Goal: Task Accomplishment & Management: Use online tool/utility

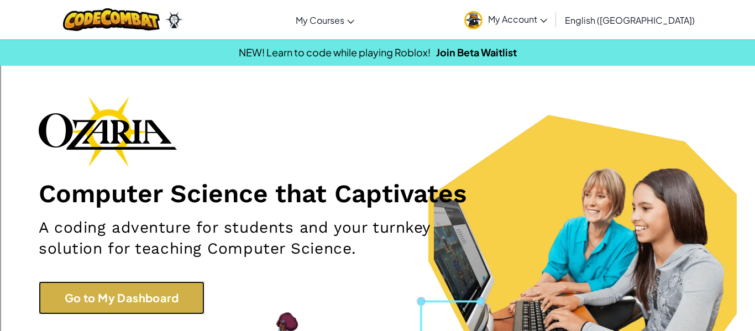
click at [133, 286] on link "Go to My Dashboard" at bounding box center [122, 297] width 166 height 33
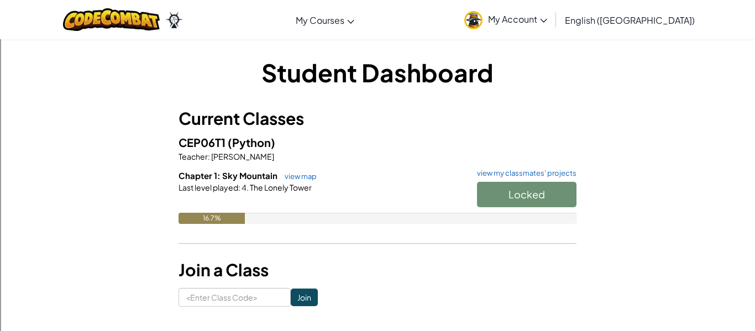
click at [521, 186] on div "Locked" at bounding box center [521, 197] width 111 height 31
click at [517, 201] on button "Start" at bounding box center [526, 194] width 99 height 25
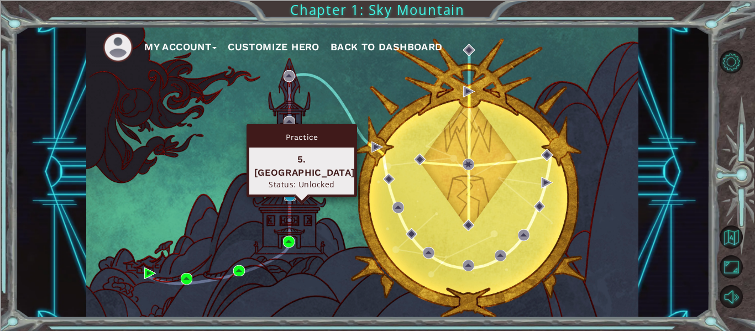
click at [290, 195] on img at bounding box center [290, 196] width 12 height 12
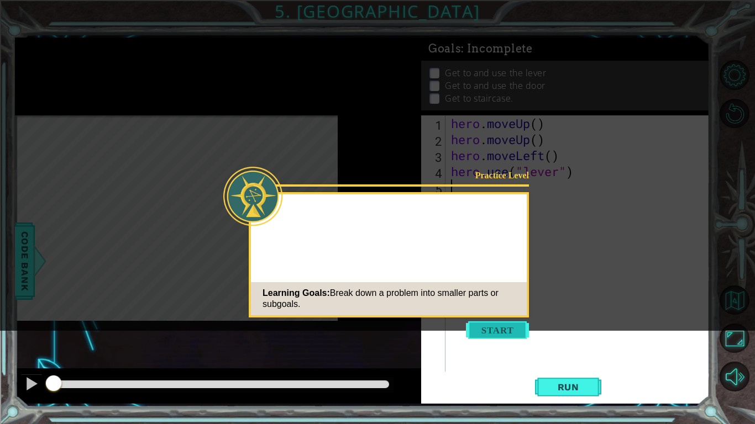
click at [499, 330] on button "Start" at bounding box center [497, 331] width 63 height 18
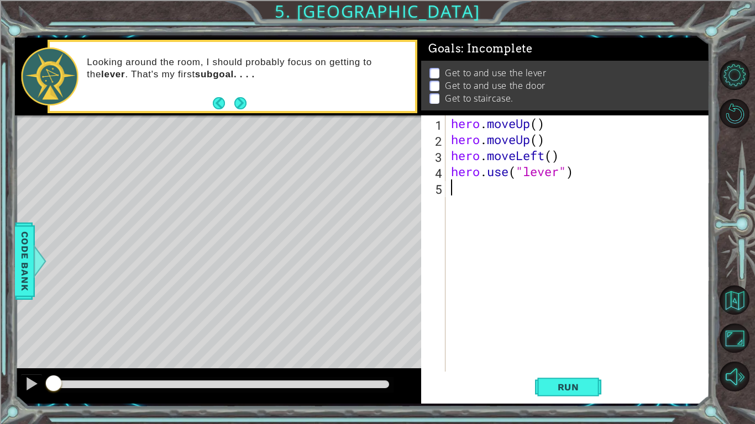
type textarea "he"
type textarea "her"
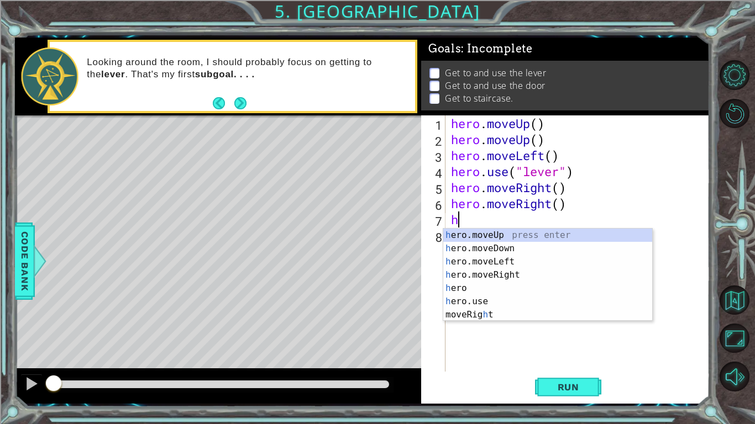
type textarea "he"
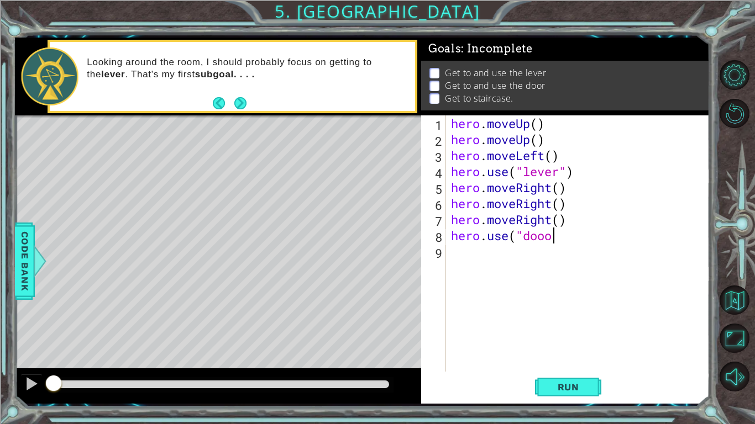
scroll to position [0, 4]
type textarea "hero.use("door""
type textarea "hero.use("door")"
click at [485, 253] on div "hero . moveUp ( ) hero . moveUp ( ) hero . moveLeft ( ) hero . use ( "lever" ) …" at bounding box center [580, 259] width 264 height 288
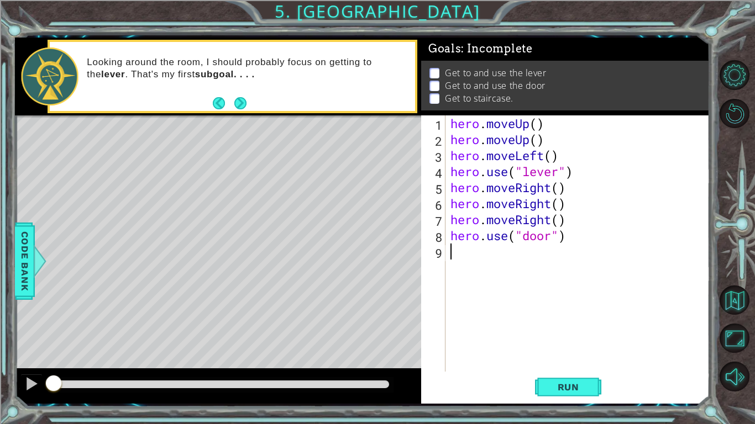
scroll to position [0, 0]
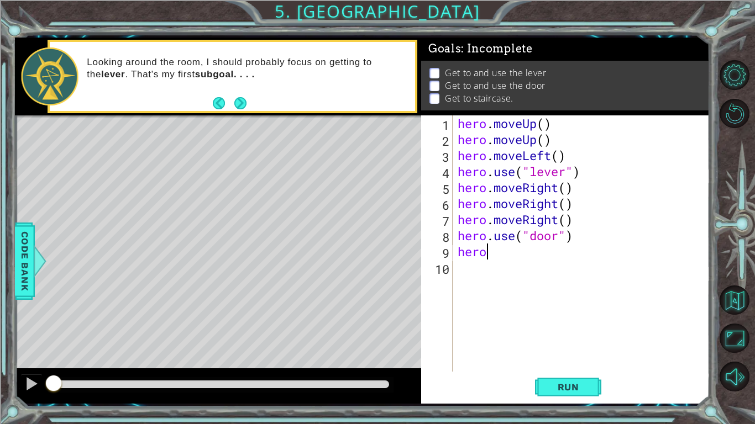
type textarea "her"
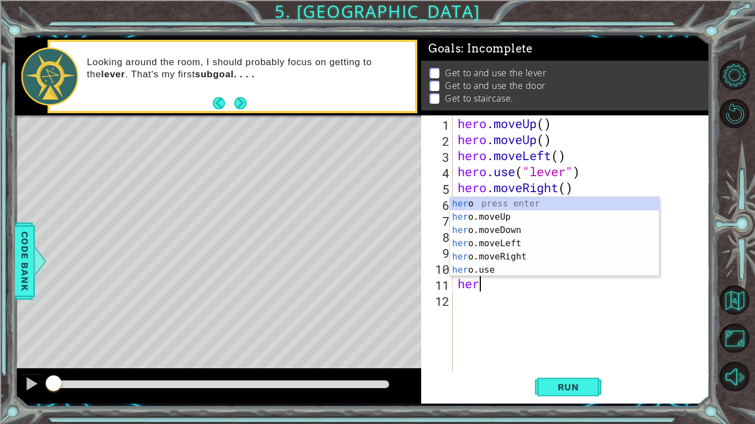
type textarea "herm"
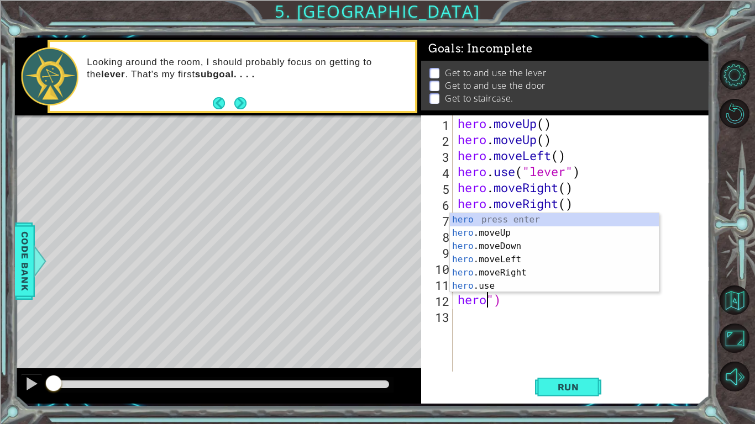
scroll to position [0, 1]
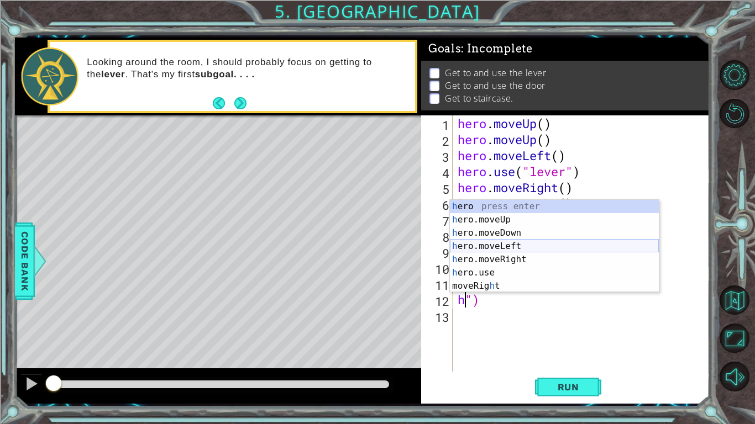
click at [512, 246] on div "h ero press enter h ero.moveUp press enter h ero.moveDown press enter h ero.mov…" at bounding box center [554, 259] width 209 height 119
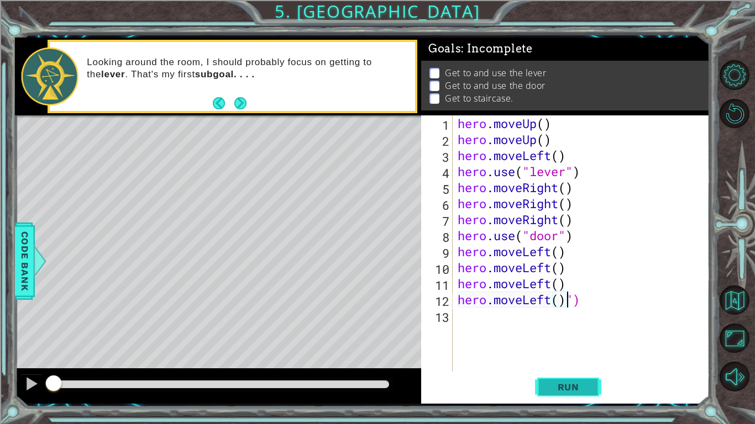
click at [574, 330] on button "Run" at bounding box center [568, 387] width 66 height 29
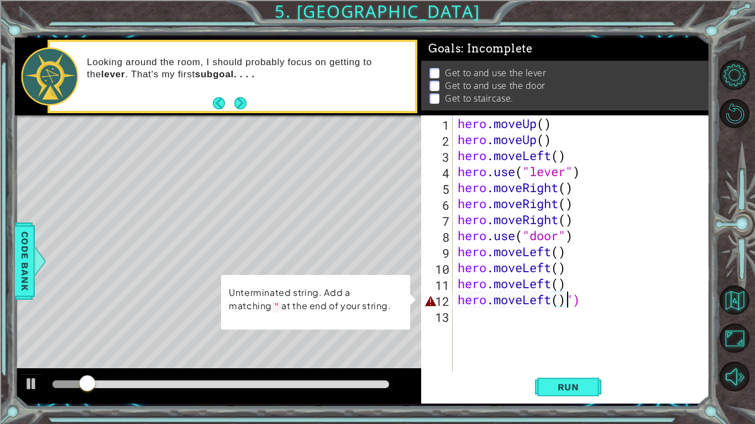
click at [589, 291] on div "hero . moveUp ( ) hero . moveUp ( ) hero . moveLeft ( ) hero . use ( "lever" ) …" at bounding box center [583, 259] width 257 height 288
click at [589, 300] on div "hero . moveUp ( ) hero . moveUp ( ) hero . moveLeft ( ) hero . use ( "lever" ) …" at bounding box center [583, 259] width 257 height 288
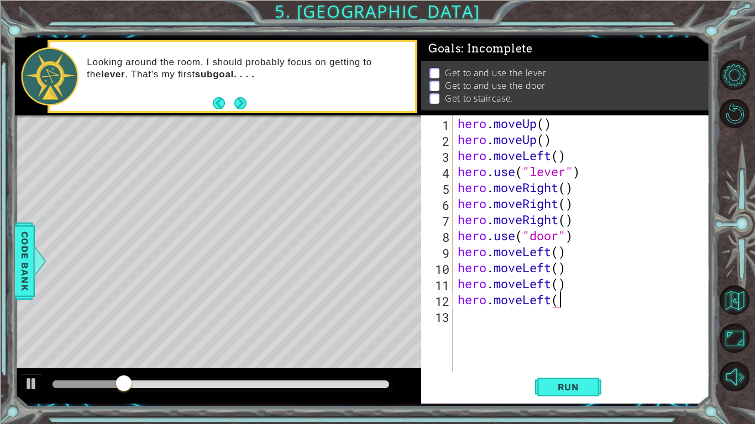
type textarea "hero.moveLeft()"
click at [569, 330] on span "Run" at bounding box center [569, 387] width 44 height 11
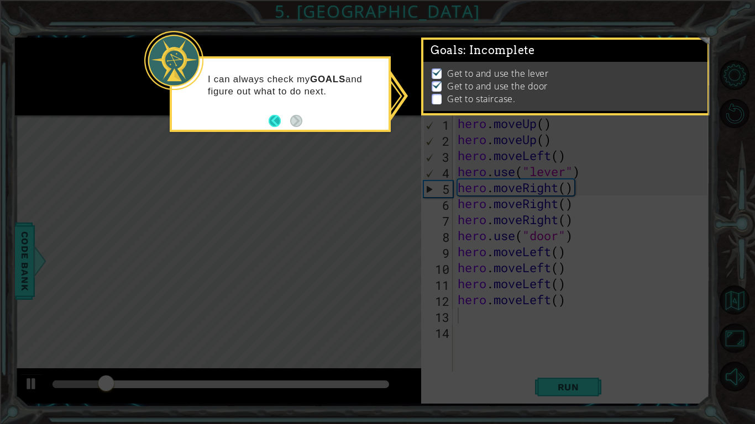
click at [271, 118] on button "Back" at bounding box center [280, 121] width 22 height 12
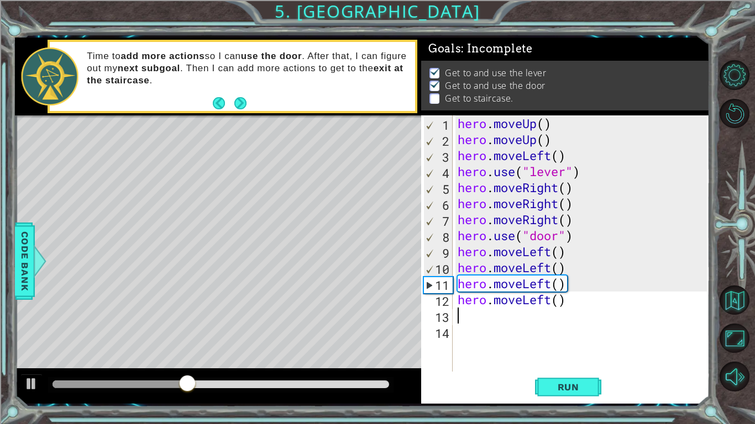
click at [522, 330] on div "hero . moveUp ( ) hero . moveUp ( ) hero . moveLeft ( ) hero . use ( "lever" ) …" at bounding box center [583, 259] width 257 height 288
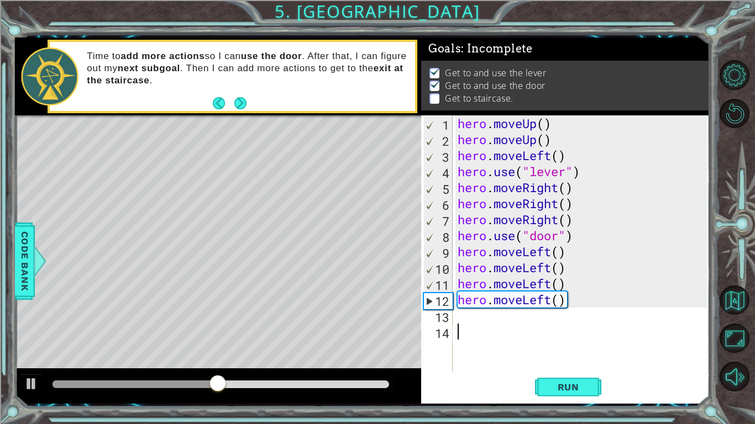
click at [469, 314] on div "hero . moveUp ( ) hero . moveUp ( ) hero . moveLeft ( ) hero . use ( "lever" ) …" at bounding box center [583, 259] width 257 height 288
type textarea "her"
type textarea "he"
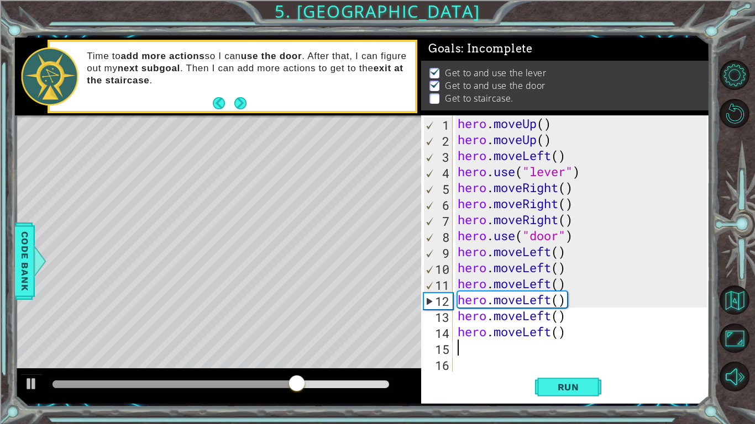
type textarea "he"
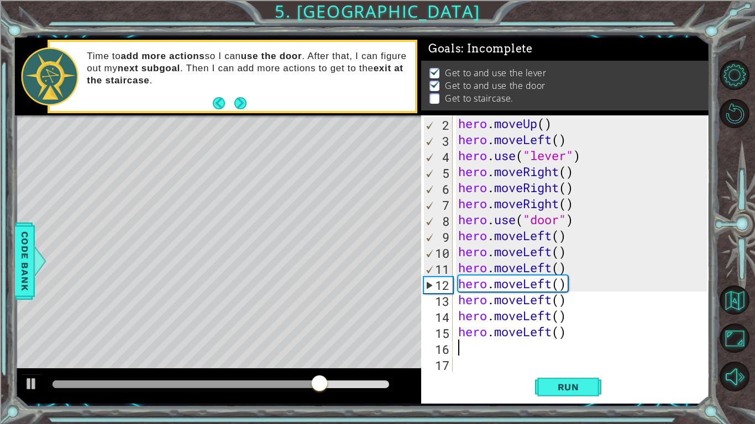
scroll to position [16, 0]
type textarea "he"
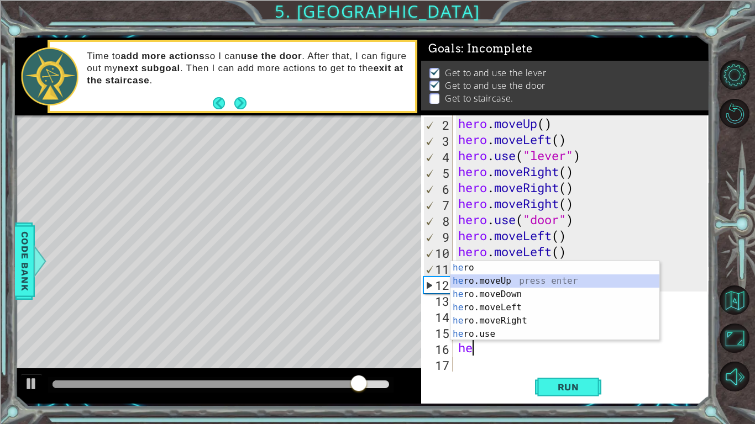
scroll to position [32, 0]
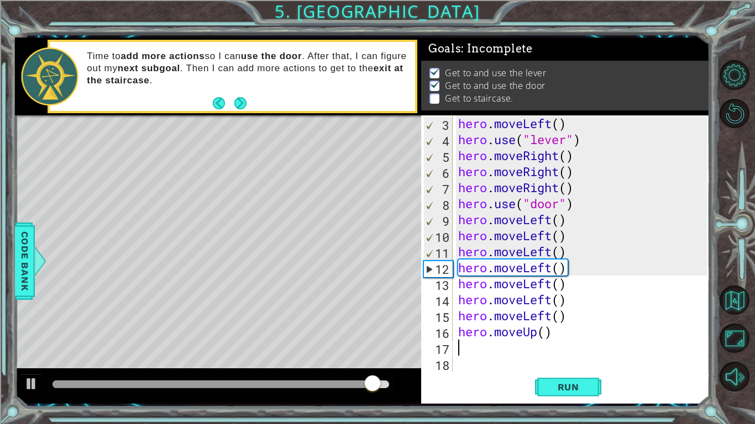
type textarea "he"
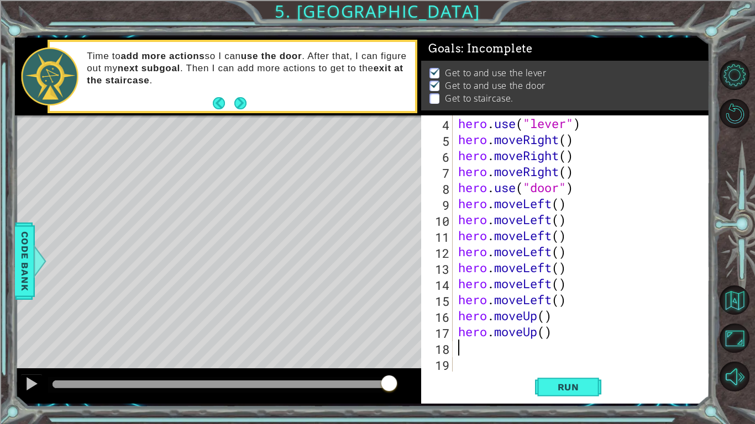
scroll to position [48, 0]
type textarea "he"
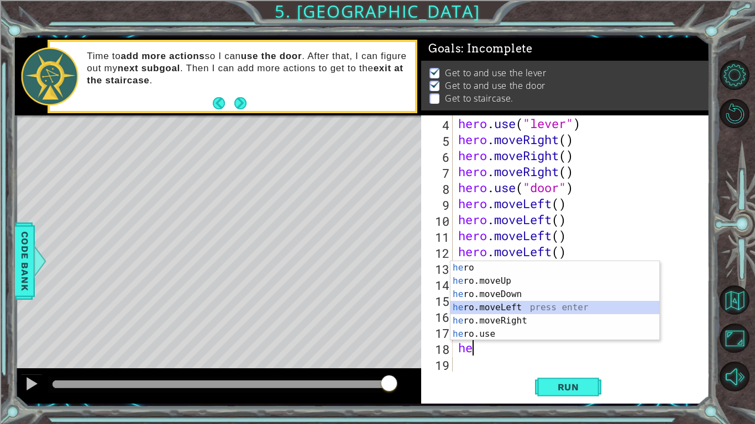
scroll to position [64, 0]
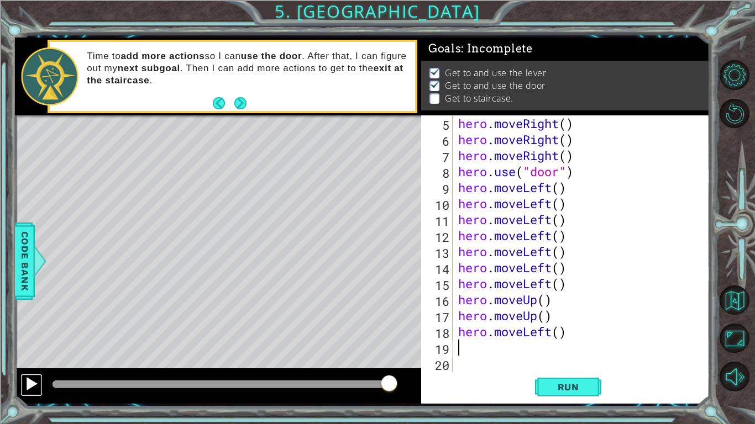
click at [32, 330] on div at bounding box center [31, 384] width 14 height 14
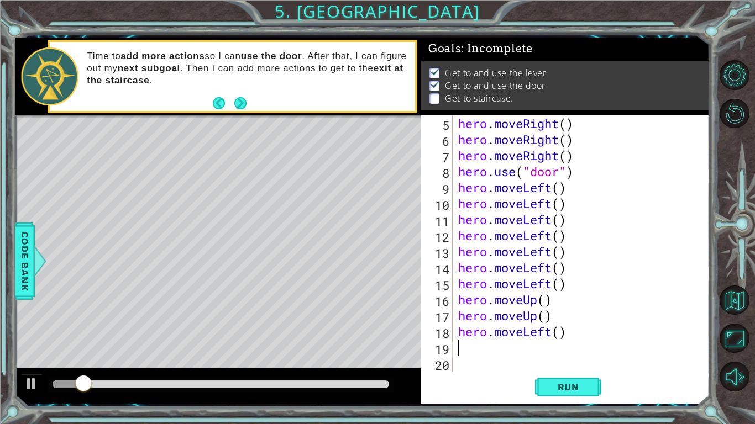
click at [580, 330] on div "hero . moveRight ( ) hero . moveRight ( ) hero . moveRight ( ) hero . use ( "do…" at bounding box center [584, 259] width 256 height 288
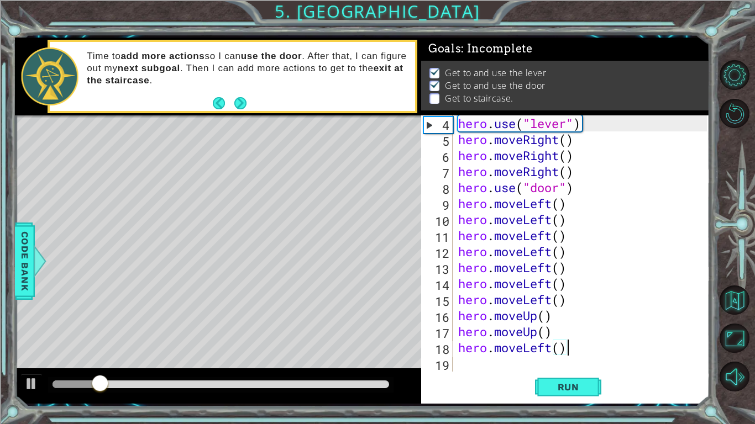
scroll to position [48, 0]
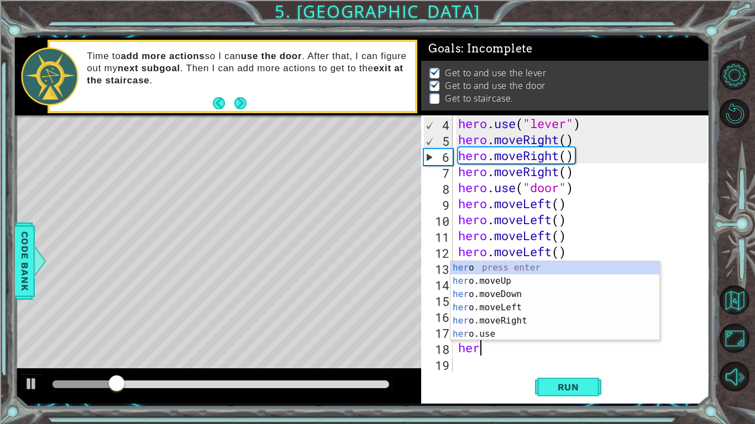
type textarea "h"
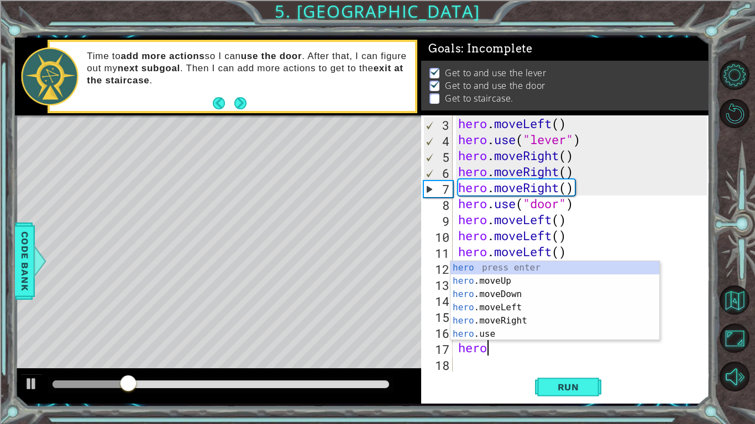
type textarea "h"
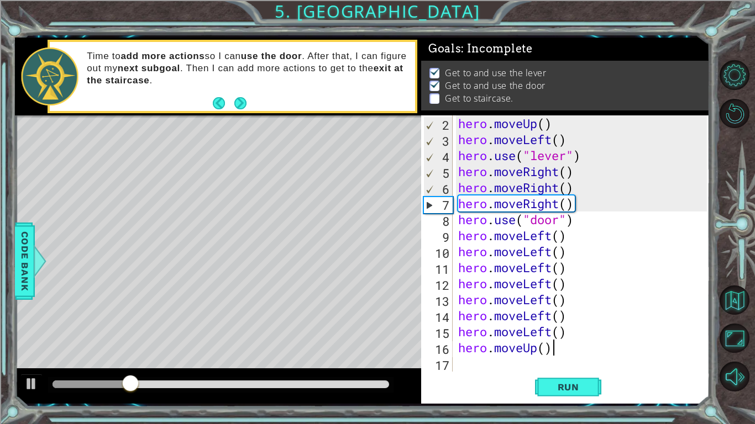
scroll to position [16, 0]
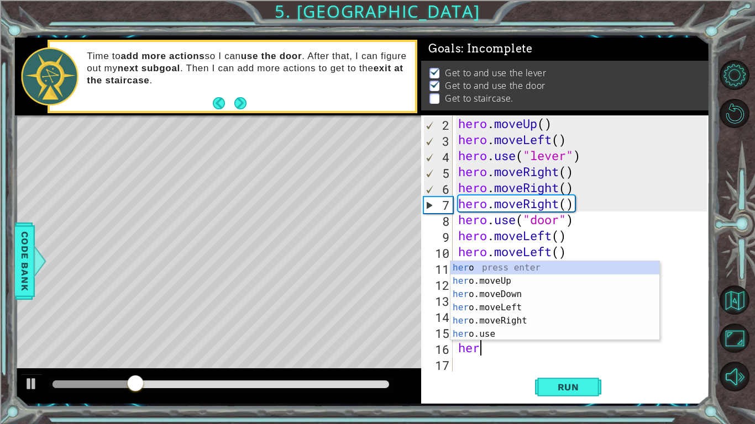
type textarea "h"
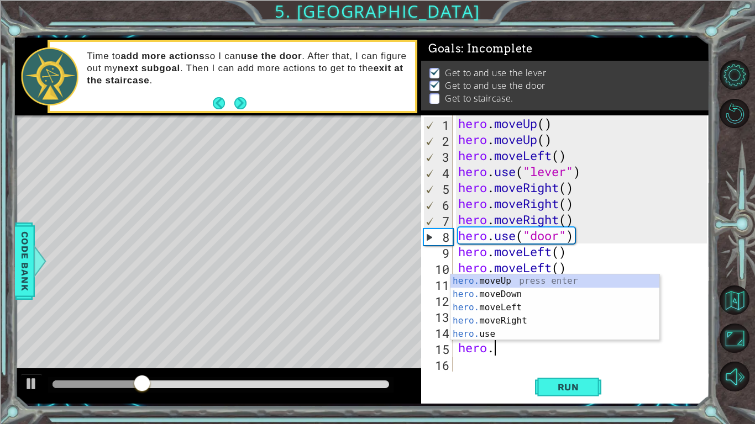
type textarea "h"
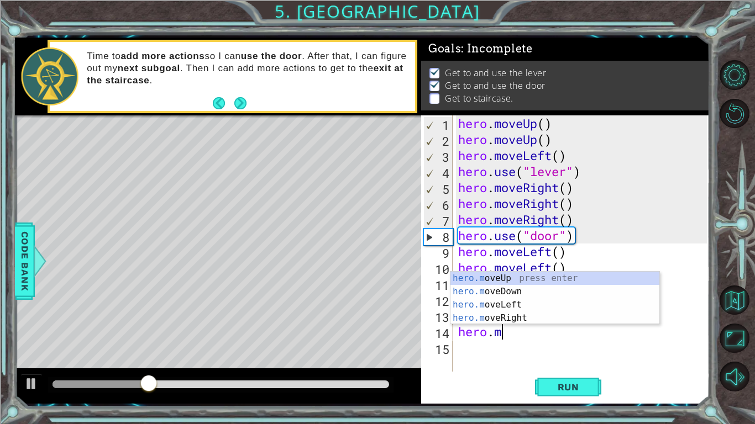
type textarea "h"
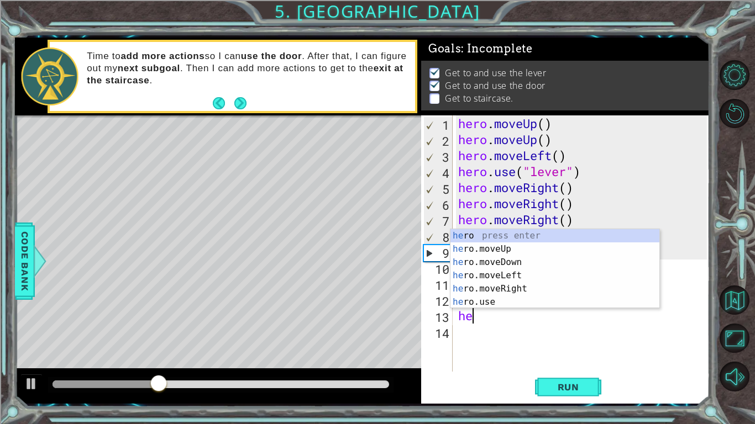
type textarea "h"
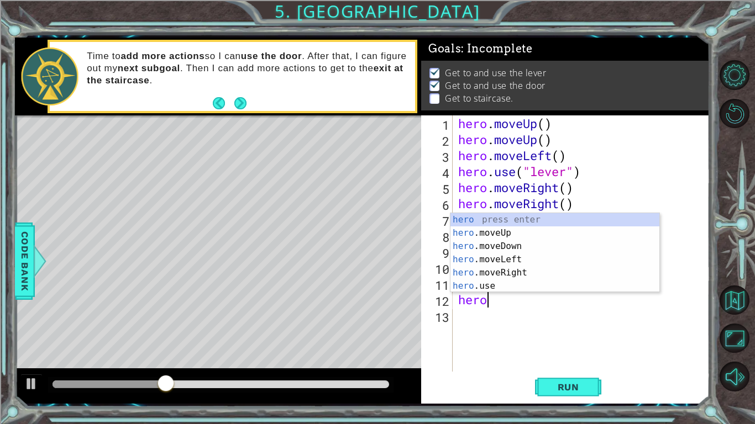
type textarea "h"
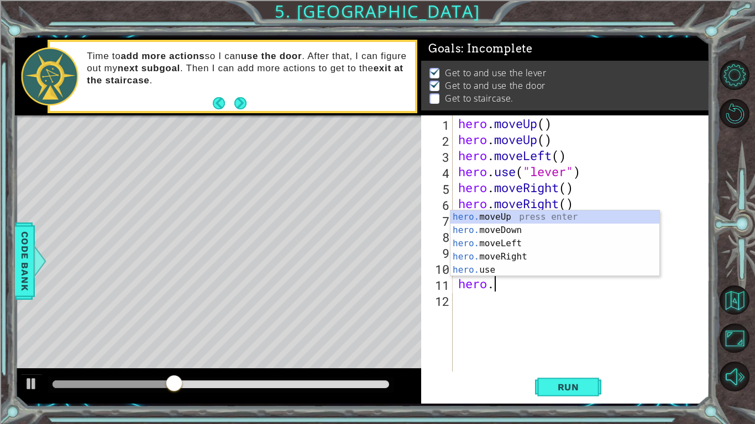
type textarea "h"
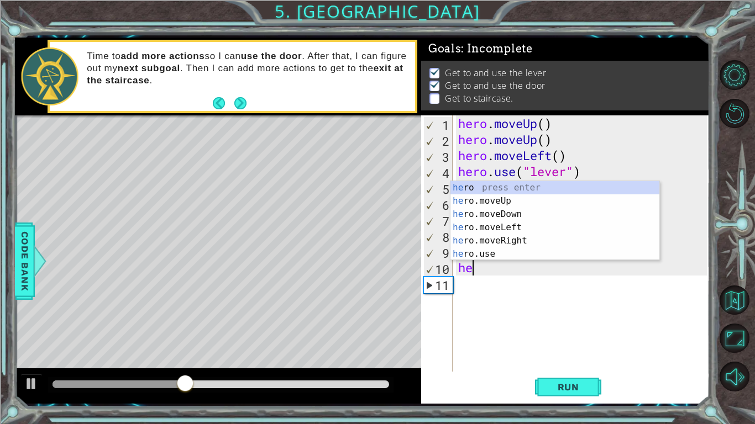
type textarea "h"
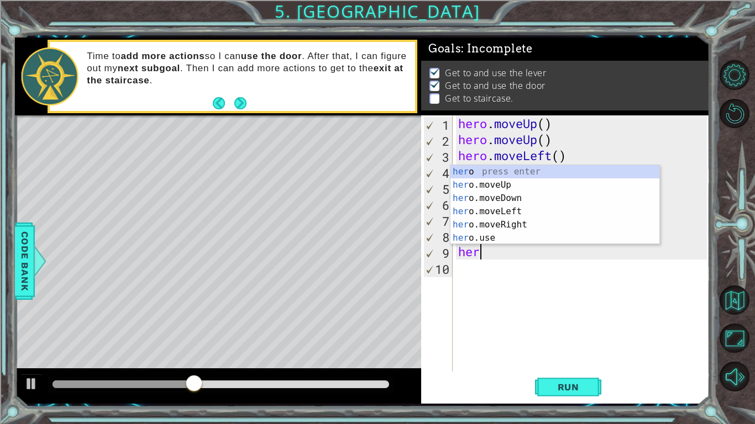
type textarea "h"
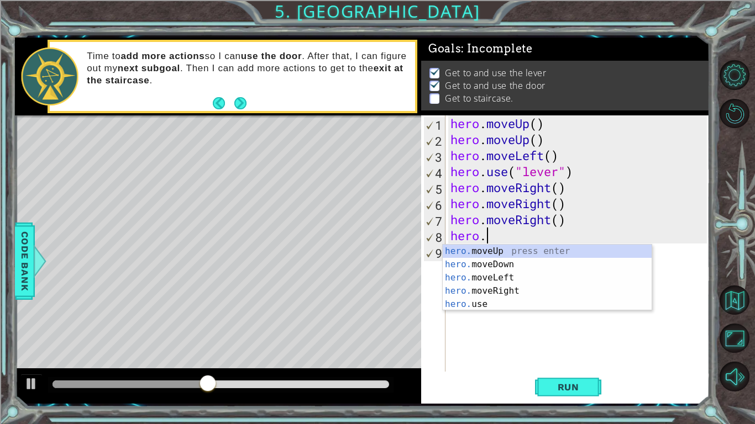
type textarea "h"
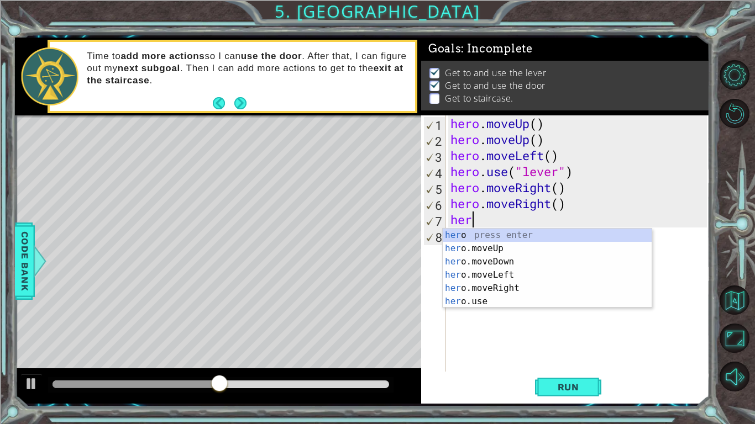
type textarea "h"
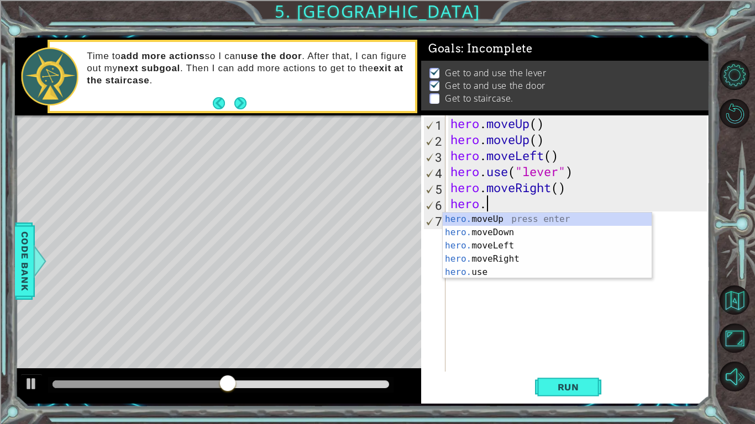
type textarea "h"
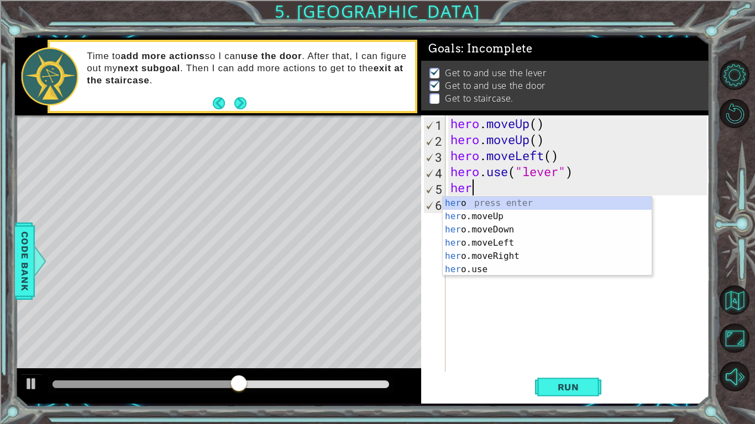
type textarea "h"
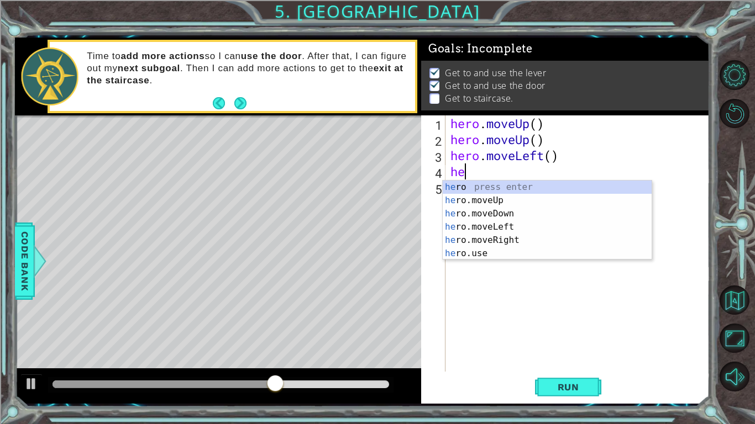
type textarea "h"
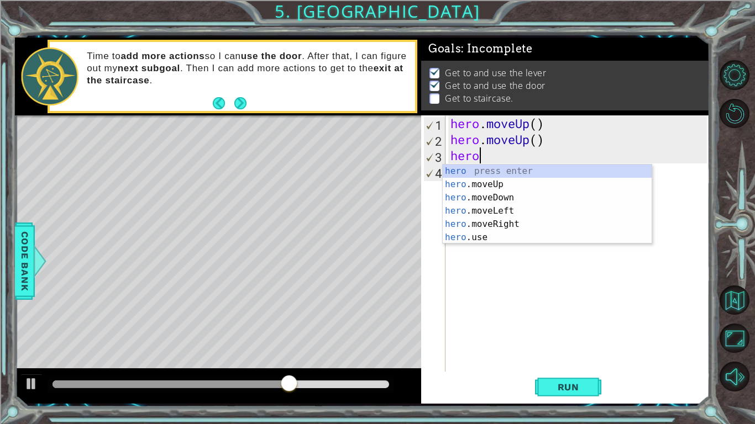
type textarea "h"
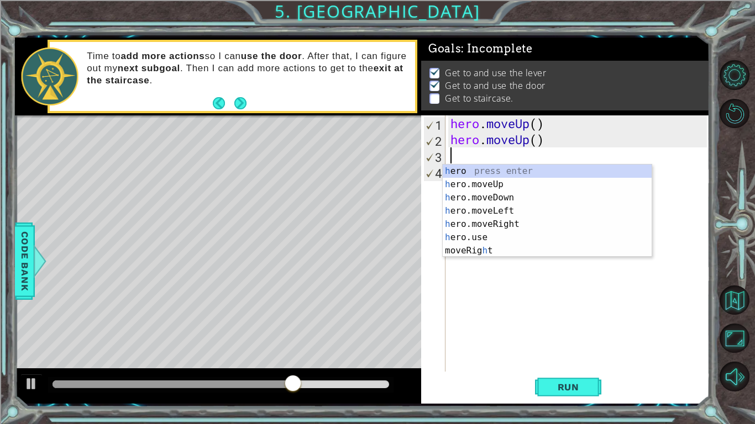
type textarea "hero.moveUp()"
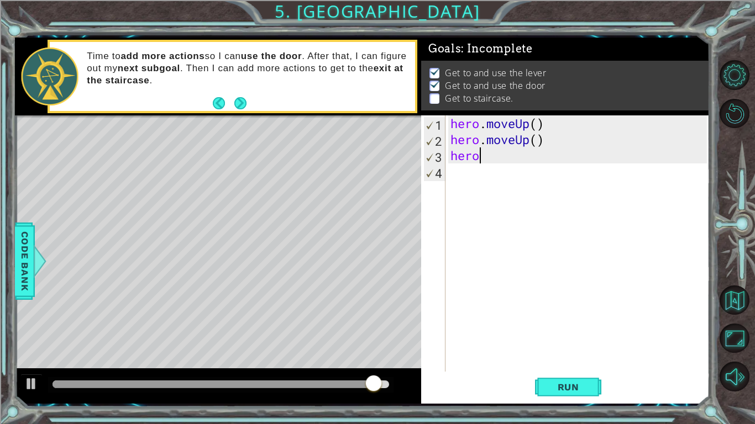
type textarea "her"
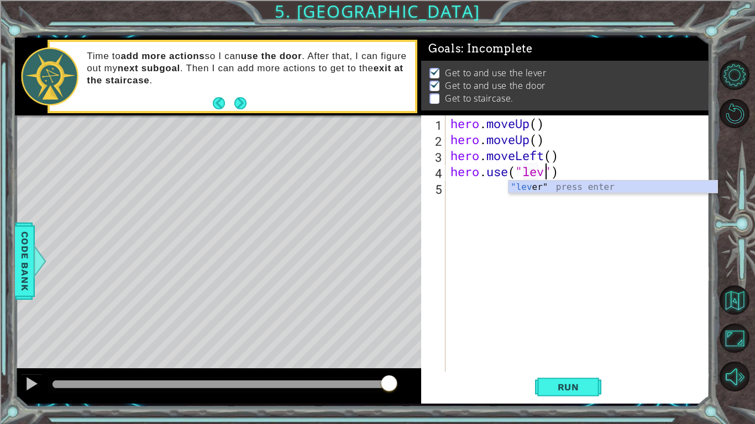
scroll to position [0, 4]
type textarea "hero.use("lever")"
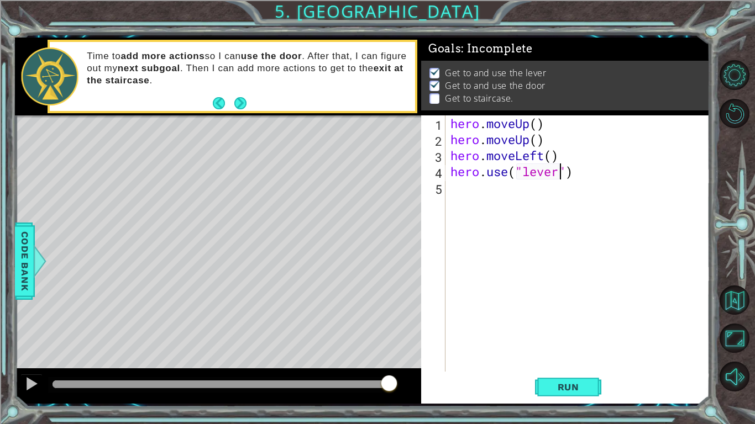
scroll to position [0, 0]
type textarea "he"
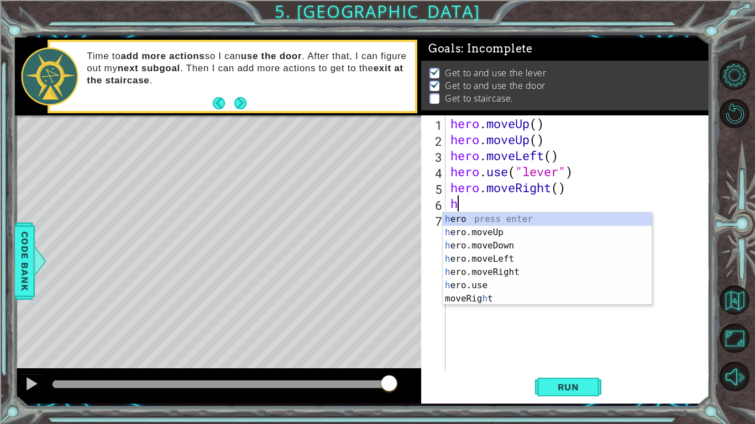
type textarea "he"
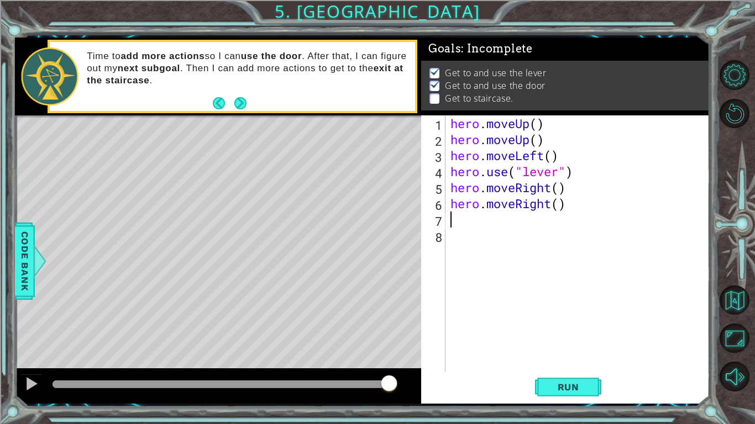
type textarea "he"
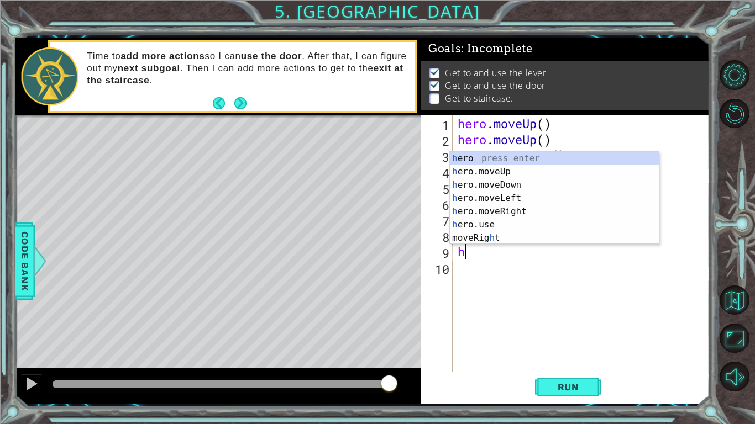
type textarea "he"
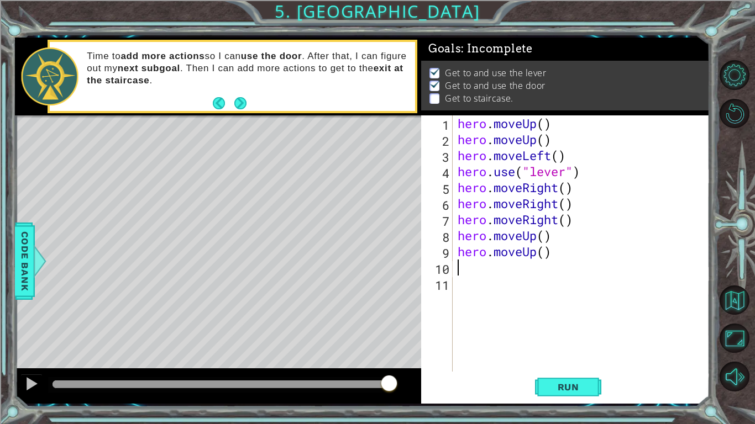
type textarea "he"
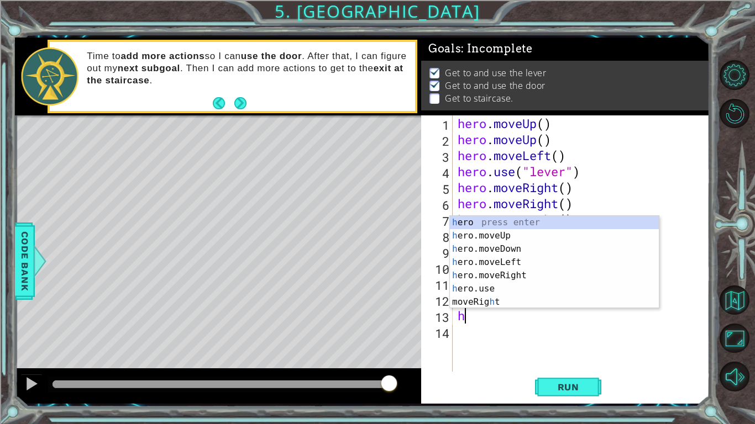
type textarea "he"
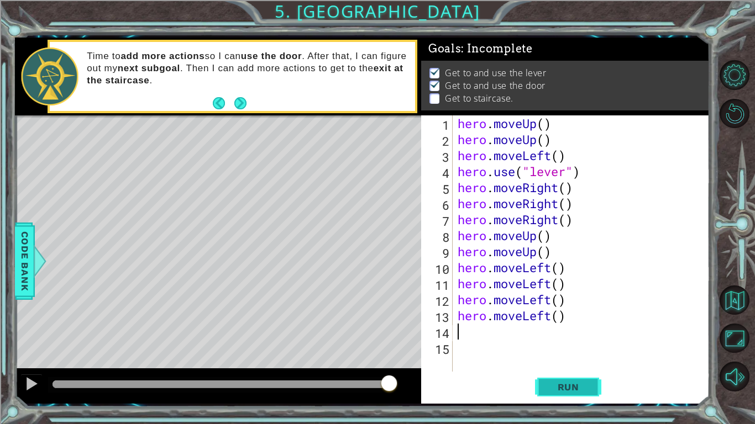
click at [590, 330] on button "Run" at bounding box center [568, 387] width 66 height 29
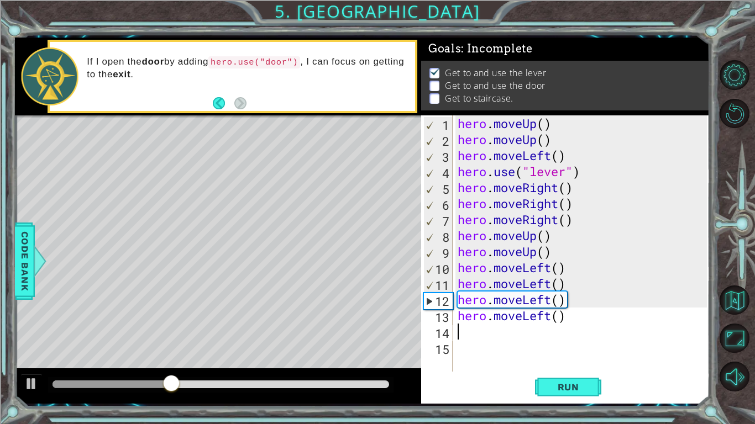
click at [545, 229] on div "hero . moveUp ( ) hero . moveUp ( ) hero . moveLeft ( ) hero . use ( "lever" ) …" at bounding box center [583, 259] width 257 height 288
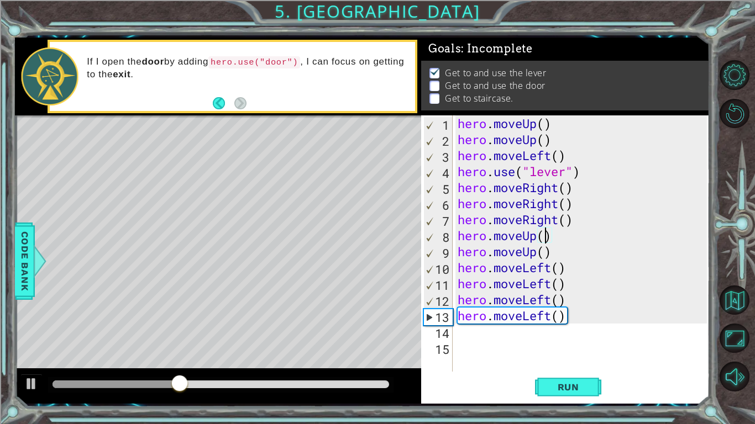
click at [564, 233] on div "hero . moveUp ( ) hero . moveUp ( ) hero . moveLeft ( ) hero . use ( "lever" ) …" at bounding box center [583, 259] width 257 height 288
click at [571, 226] on div "hero . moveUp ( ) hero . moveUp ( ) hero . moveLeft ( ) hero . use ( "lever" ) …" at bounding box center [583, 259] width 257 height 288
type textarea "hero.moveRight()"
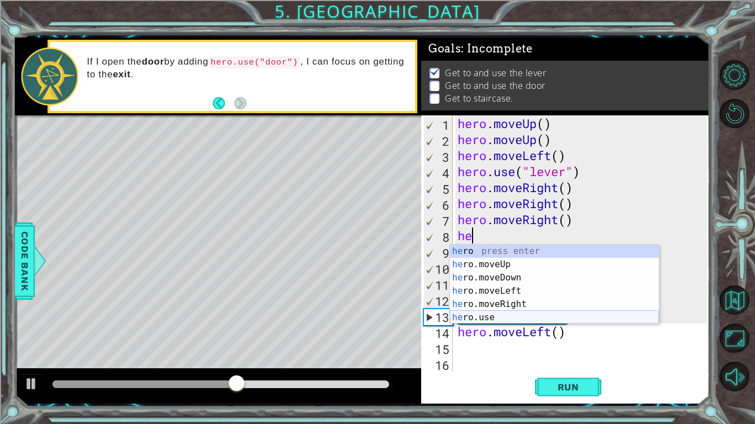
click at [522, 314] on div "he ro press enter he ro.moveUp press enter he ro.moveDown press enter he ro.mov…" at bounding box center [554, 298] width 209 height 106
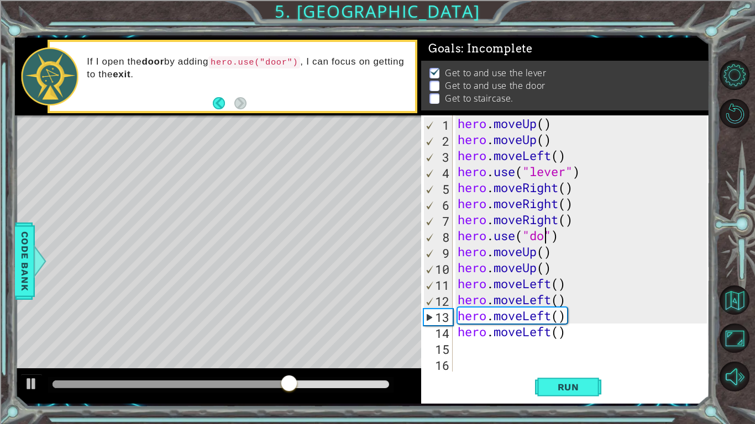
scroll to position [0, 4]
type textarea "hero.use("door")"
click at [564, 330] on span "Run" at bounding box center [569, 387] width 44 height 11
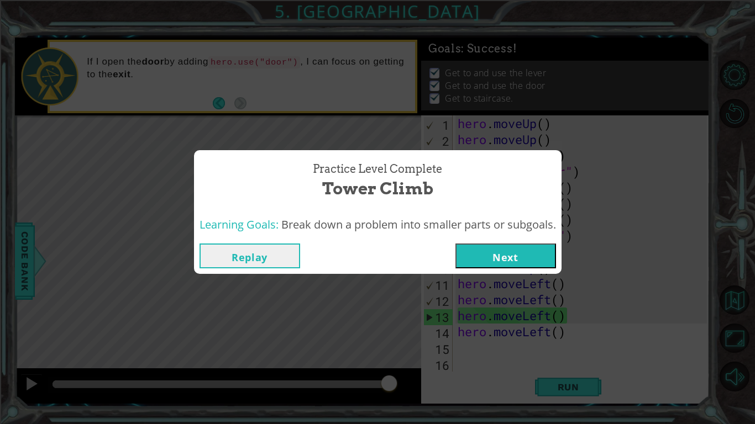
click at [521, 254] on button "Next" at bounding box center [505, 256] width 101 height 25
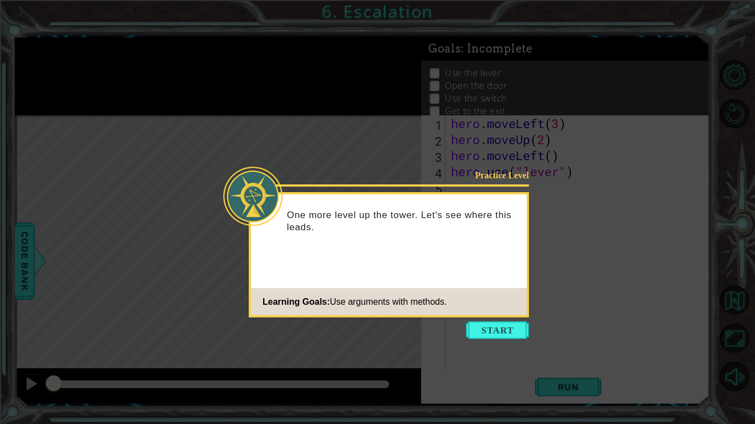
click at [506, 321] on icon at bounding box center [377, 212] width 755 height 424
click at [493, 330] on button "Start" at bounding box center [497, 331] width 63 height 18
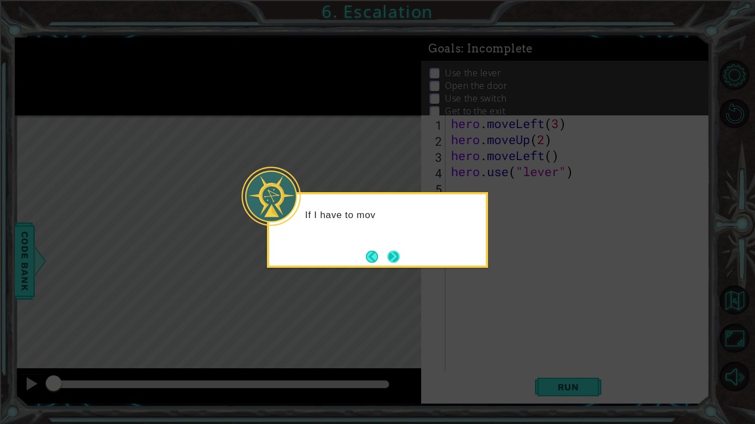
click at [397, 258] on button "Next" at bounding box center [393, 257] width 12 height 12
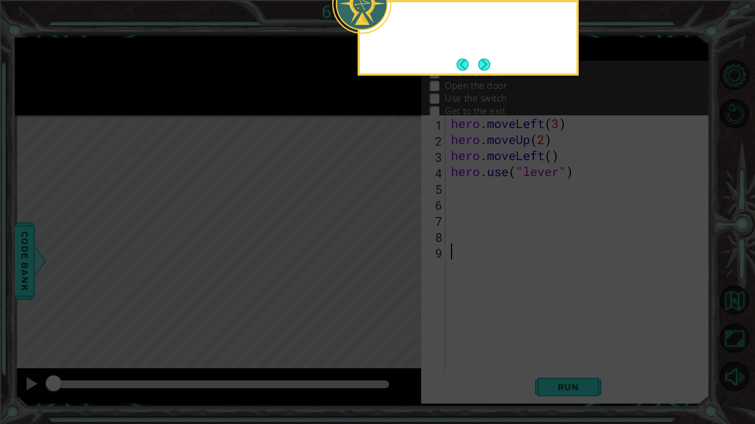
click at [397, 258] on icon at bounding box center [377, 69] width 755 height 712
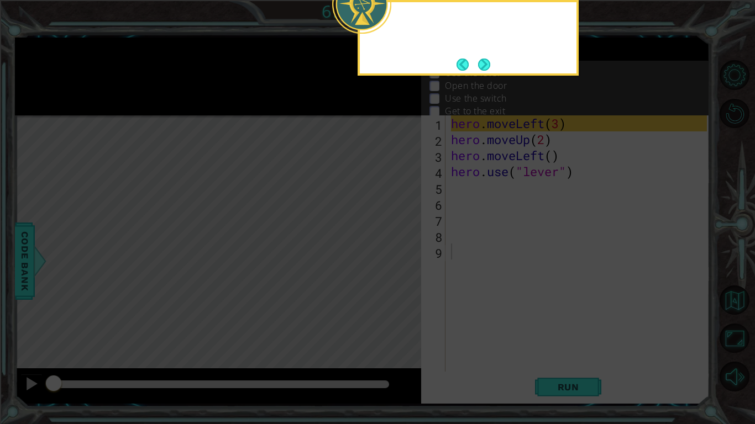
click at [397, 258] on icon at bounding box center [377, 69] width 755 height 712
click at [480, 64] on button "Next" at bounding box center [484, 65] width 12 height 12
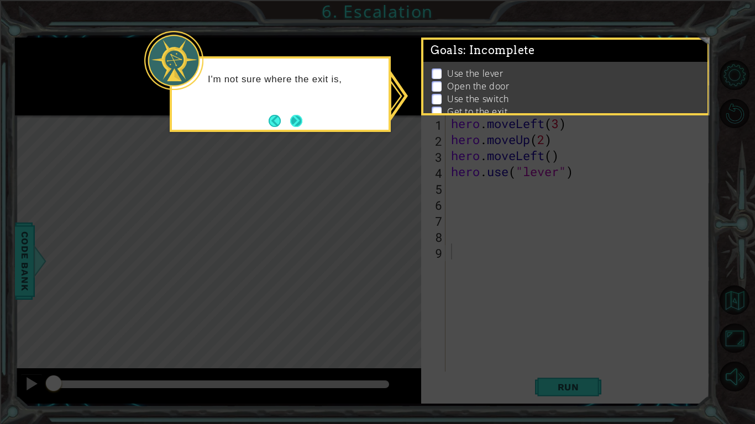
click at [300, 127] on button "Next" at bounding box center [296, 121] width 12 height 12
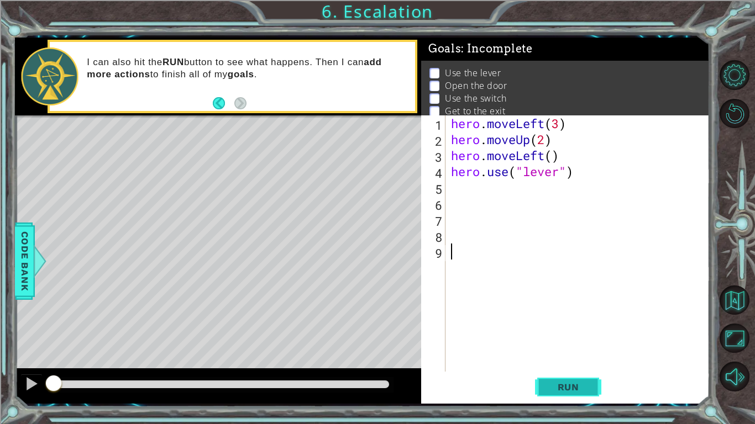
click at [549, 330] on span "Run" at bounding box center [569, 387] width 44 height 11
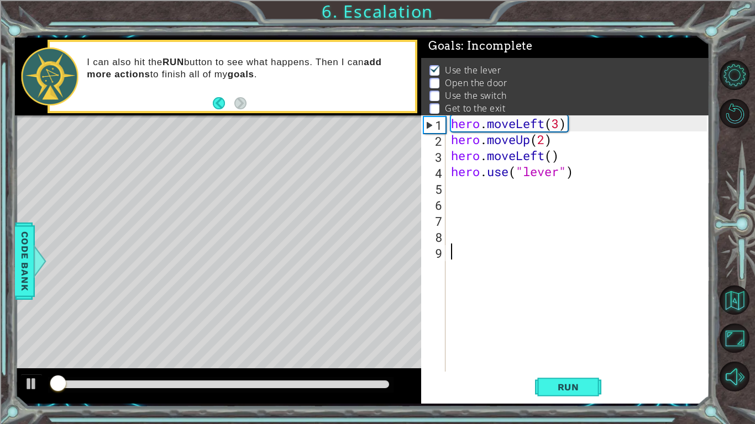
scroll to position [4, 0]
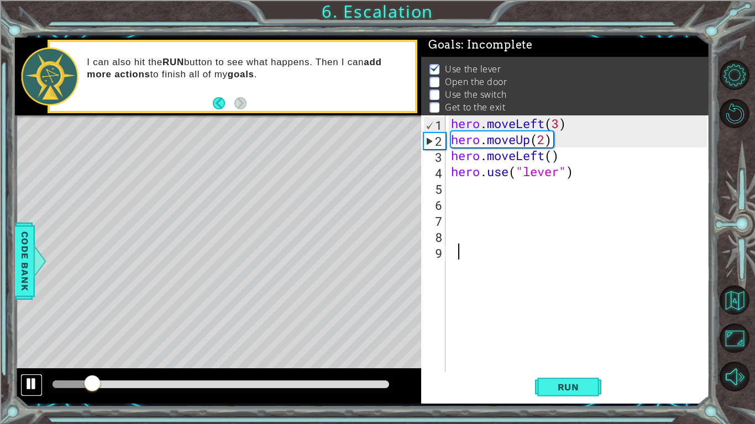
click at [40, 330] on button at bounding box center [31, 385] width 22 height 23
click at [587, 180] on div "hero . moveLeft ( 3 ) hero . moveUp ( 2 ) hero . moveLeft ( ) hero . use ( "lev…" at bounding box center [581, 259] width 264 height 288
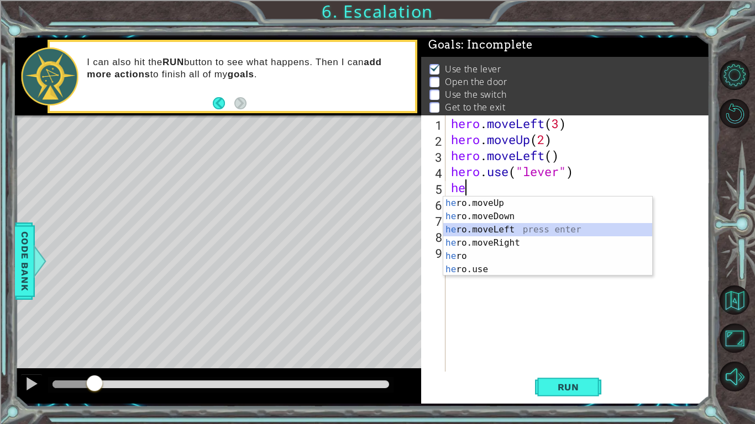
type textarea "hero.moveLeft(1)"
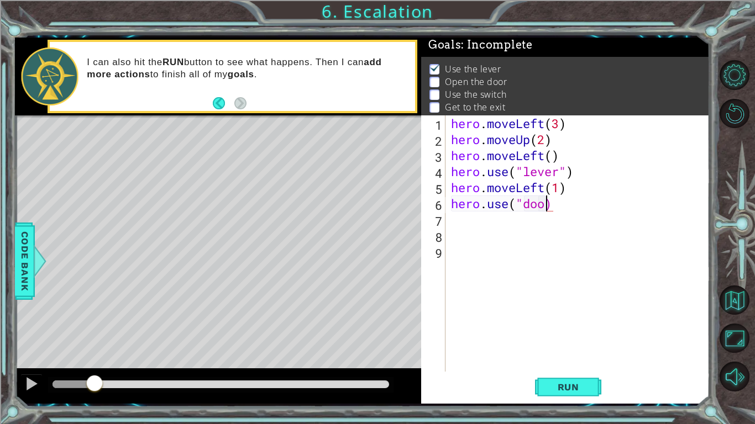
scroll to position [0, 4]
type textarea "hero.use("door")"
click at [514, 228] on div "hero . moveLeft ( 3 ) hero . moveUp ( 2 ) hero . moveLeft ( ) hero . use ( "lev…" at bounding box center [581, 259] width 264 height 288
type textarea "hero.moveUp(2)"
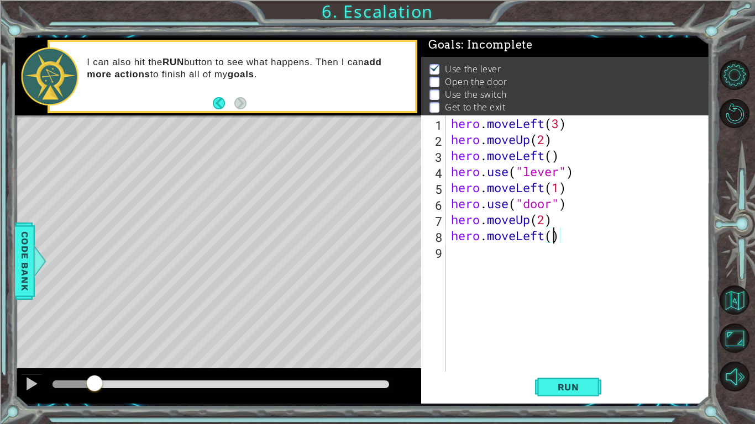
type textarea "hero.moveLeft(2)"
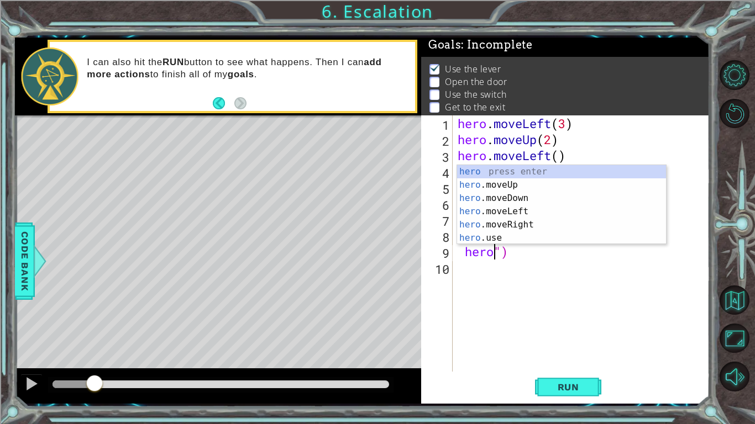
scroll to position [0, 2]
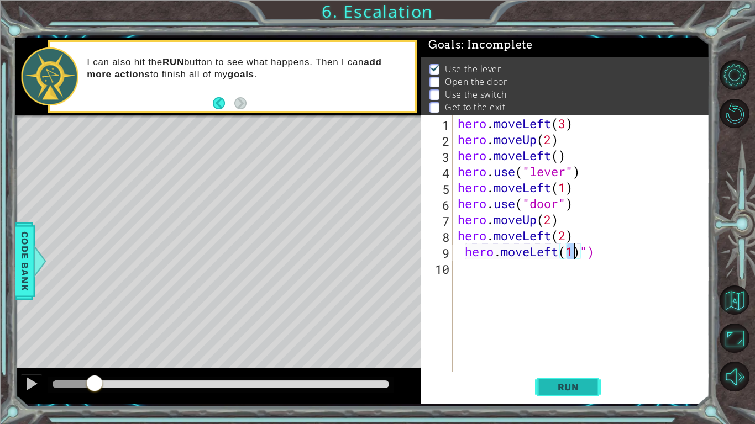
click at [559, 330] on span "Run" at bounding box center [569, 387] width 44 height 11
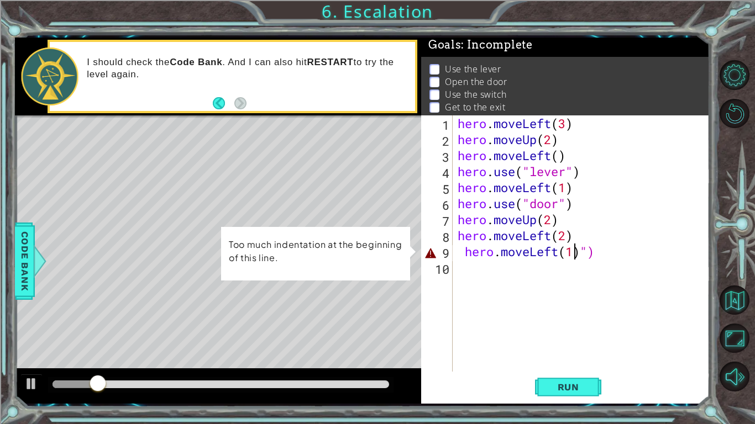
click at [603, 251] on div "hero . moveLeft ( 3 ) hero . moveUp ( 2 ) hero . moveLeft ( ) hero . use ( "lev…" at bounding box center [583, 259] width 257 height 288
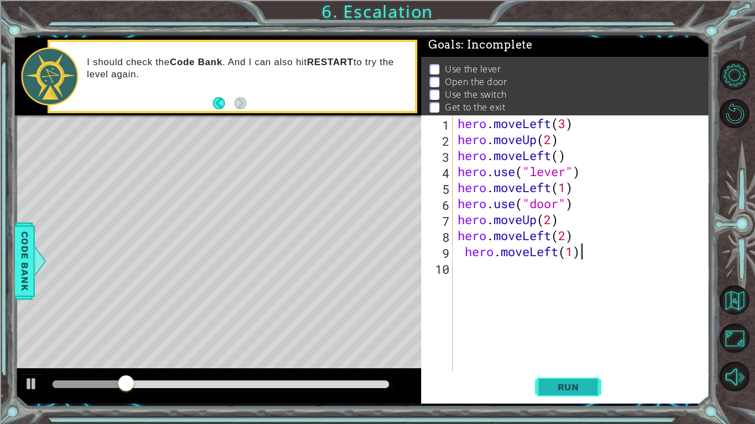
click at [571, 330] on span "Run" at bounding box center [569, 387] width 44 height 11
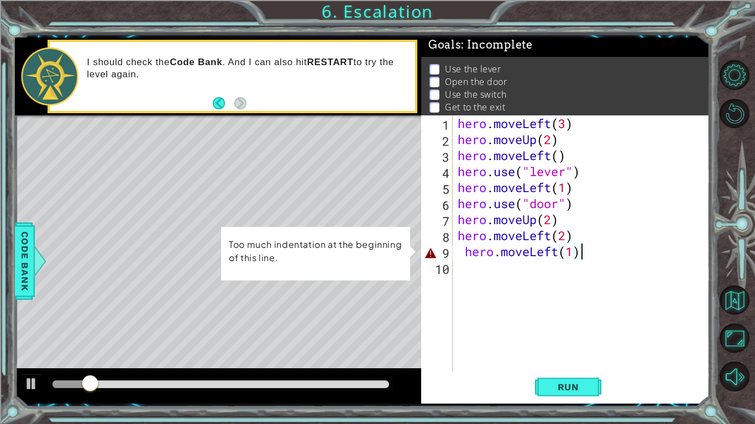
click at [577, 260] on div "hero . moveLeft ( 3 ) hero . moveUp ( 2 ) hero . moveLeft ( ) hero . use ( "lev…" at bounding box center [583, 259] width 257 height 288
click at [590, 259] on div "hero . moveLeft ( 3 ) hero . moveUp ( 2 ) hero . moveLeft ( ) hero . use ( "lev…" at bounding box center [583, 259] width 257 height 288
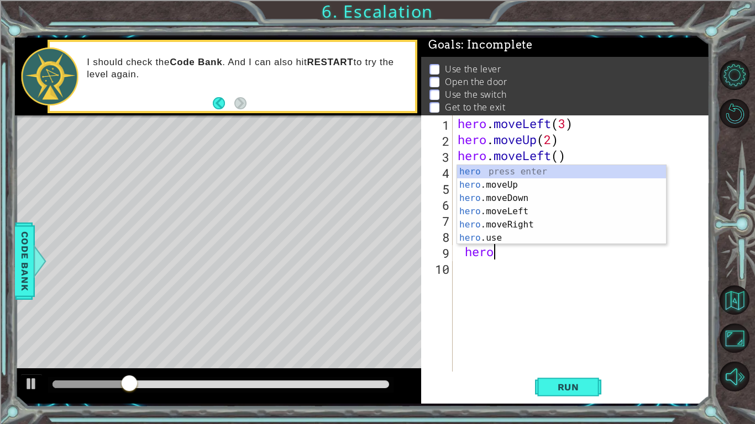
scroll to position [0, 1]
type textarea "h"
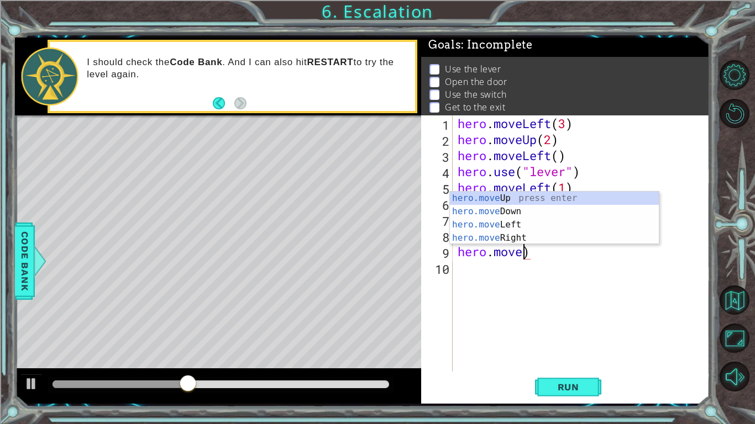
scroll to position [0, 3]
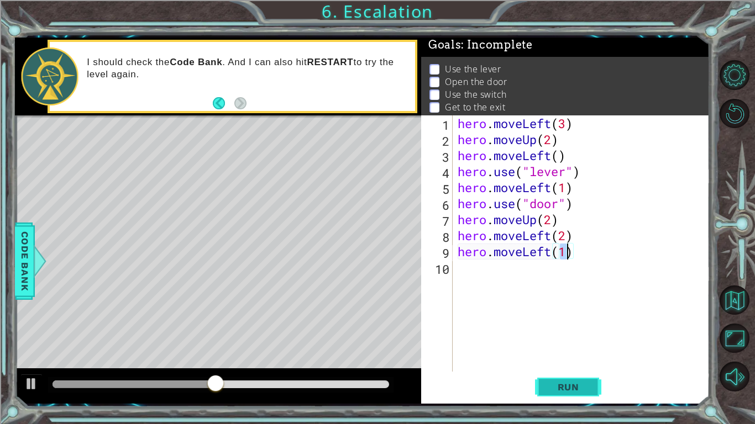
click at [562, 330] on span "Run" at bounding box center [569, 387] width 44 height 11
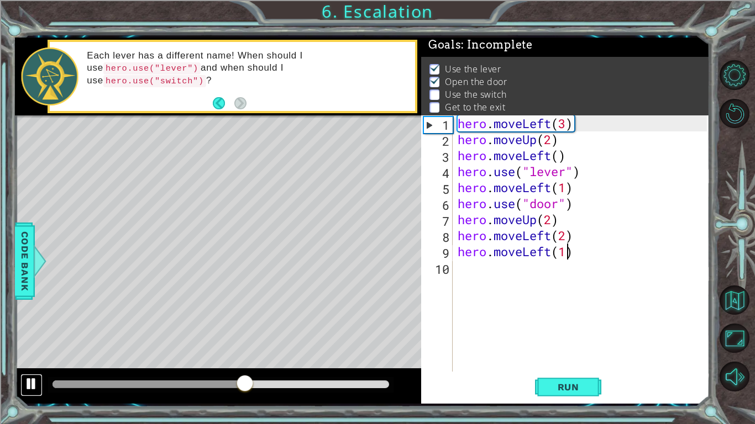
click at [39, 330] on button at bounding box center [31, 385] width 22 height 23
click at [549, 234] on div "hero . moveLeft ( 3 ) hero . moveUp ( 2 ) hero . moveLeft ( ) hero . use ( "lev…" at bounding box center [583, 259] width 257 height 288
click at [549, 234] on div "hero . moveLeft ( 3 ) hero . moveUp ( 2 ) hero . moveLeft ( ) hero . use ( "lev…" at bounding box center [580, 243] width 251 height 256
click at [550, 235] on div "hero . moveLeft ( 3 ) hero . moveUp ( 2 ) hero . moveLeft ( ) hero . use ( "lev…" at bounding box center [583, 259] width 257 height 288
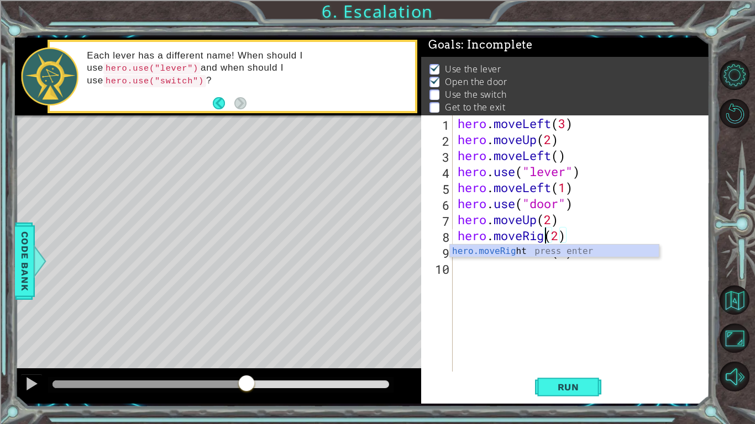
scroll to position [0, 4]
type textarea "hero.moveRight(2)"
click at [548, 271] on div "hero . moveLeft ( 3 ) hero . moveUp ( 2 ) hero . moveLeft ( ) hero . use ( "lev…" at bounding box center [583, 259] width 257 height 288
click at [554, 250] on div "hero . moveLeft ( 3 ) hero . moveUp ( 2 ) hero . moveLeft ( ) hero . use ( "lev…" at bounding box center [583, 259] width 257 height 288
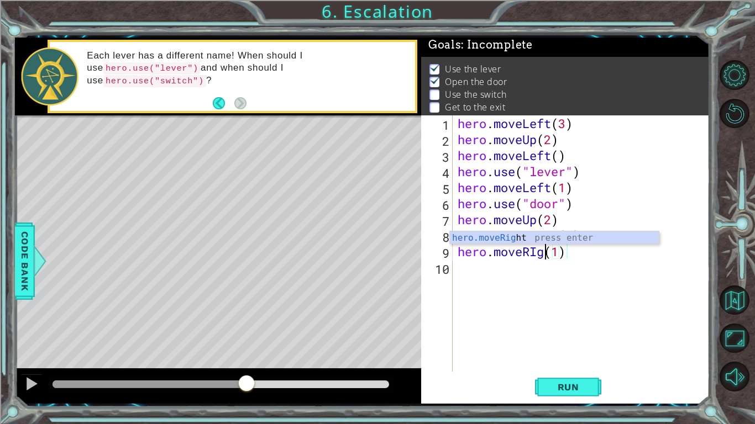
scroll to position [0, 4]
type textarea "hero.moveRight(1)"
click at [502, 272] on div "hero . moveLeft ( 3 ) hero . moveUp ( 2 ) hero . moveLeft ( ) hero . use ( "lev…" at bounding box center [583, 259] width 257 height 288
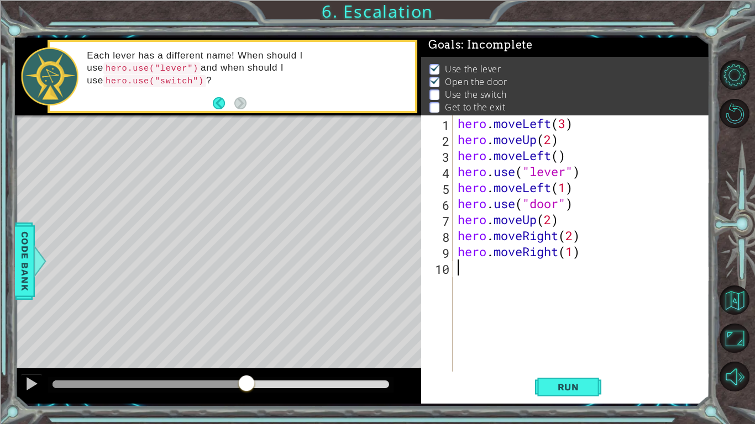
scroll to position [0, 0]
click at [569, 330] on button "Run" at bounding box center [568, 387] width 66 height 29
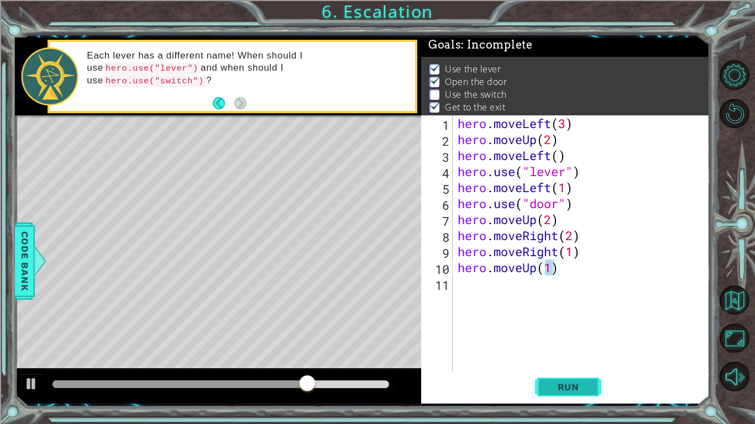
click at [580, 330] on span "Run" at bounding box center [569, 387] width 44 height 11
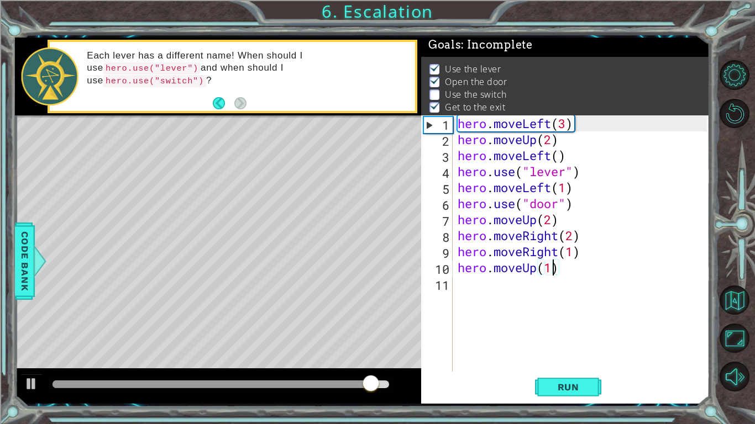
click at [581, 239] on div "hero . moveLeft ( 3 ) hero . moveUp ( 2 ) hero . moveLeft ( ) hero . use ( "lev…" at bounding box center [583, 259] width 257 height 288
type textarea "hero.moveRight(2)"
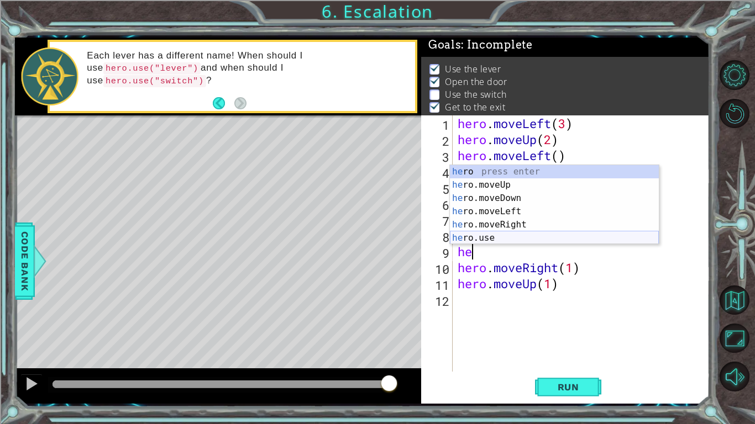
click at [537, 241] on div "he ro press enter he ro.moveUp press enter he ro.moveDown press enter he ro.mov…" at bounding box center [554, 218] width 209 height 106
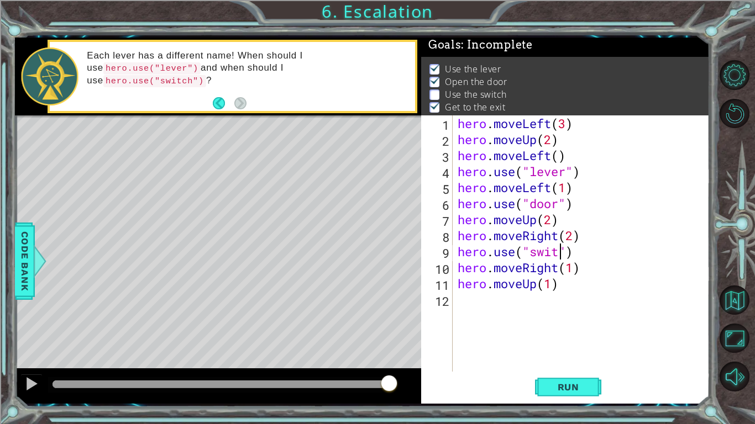
scroll to position [0, 5]
type textarea "hero.use("switch")"
click at [585, 330] on button "Run" at bounding box center [568, 387] width 66 height 29
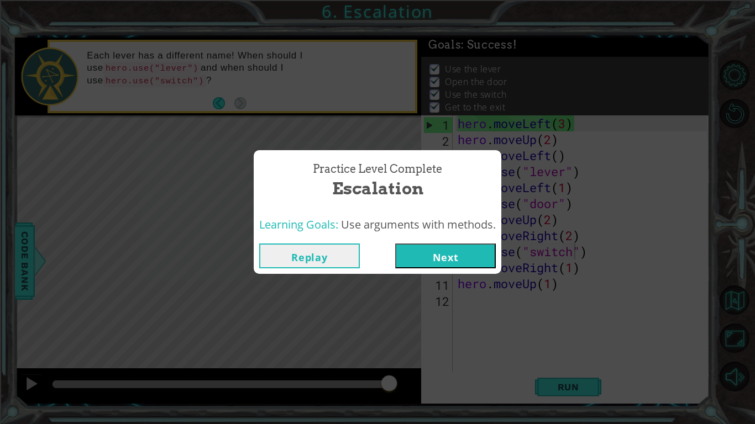
click at [450, 248] on button "Next" at bounding box center [445, 256] width 101 height 25
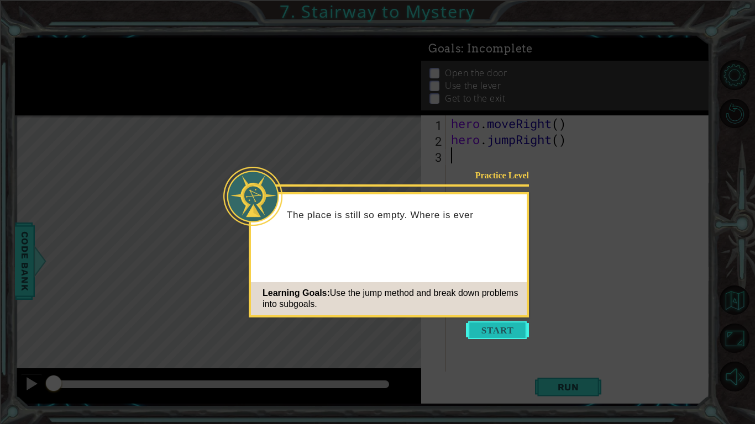
click at [497, 330] on button "Start" at bounding box center [497, 331] width 63 height 18
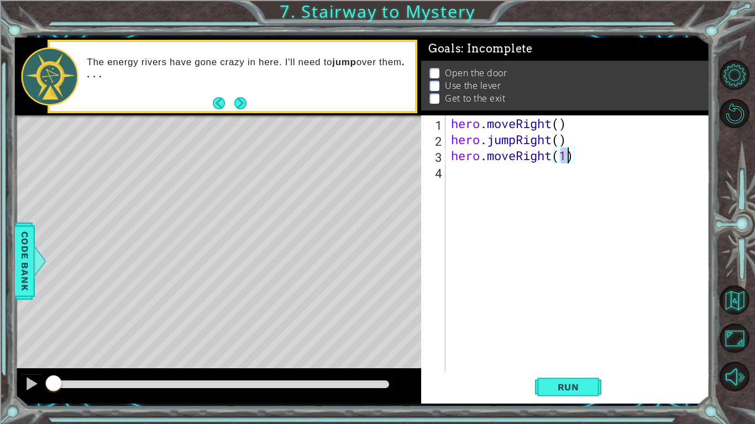
type textarea "hero.moveRight()"
type textarea "hero.moveUp()"
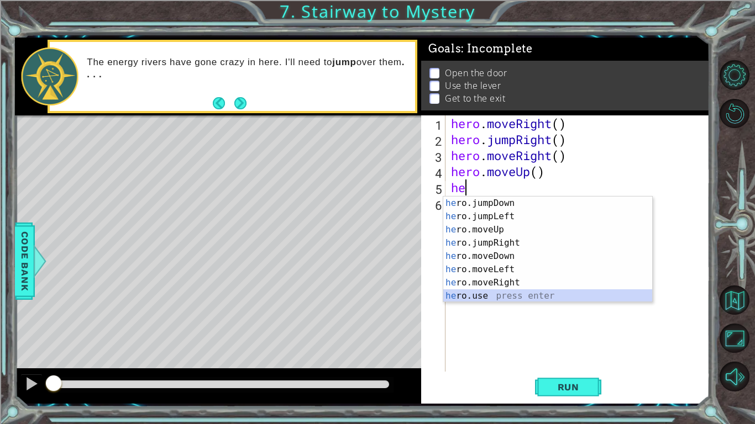
scroll to position [13, 0]
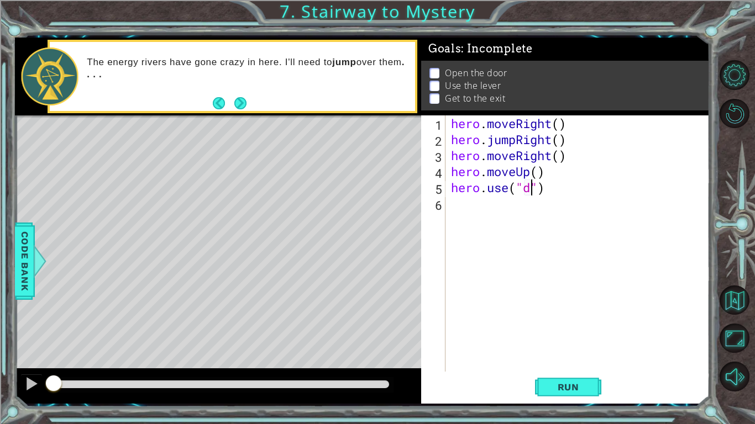
type textarea "hero.use("door")"
type textarea "hero.moveUp(2)"
click at [411, 330] on div "Level Map" at bounding box center [270, 277] width 511 height 325
click at [456, 216] on div "hero . moveRight ( ) hero . jumpRight ( ) hero . moveRight ( ) hero . moveUp ( …" at bounding box center [581, 259] width 264 height 288
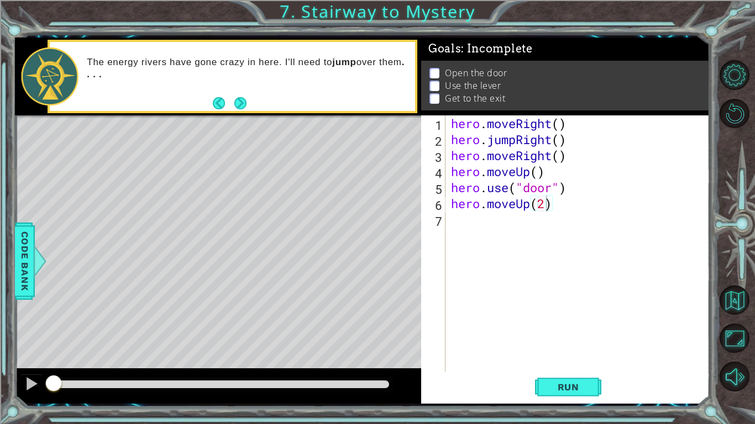
scroll to position [0, 0]
click at [456, 216] on div "hero . moveRight ( ) hero . jumpRight ( ) hero . moveRight ( ) hero . moveUp ( …" at bounding box center [581, 259] width 264 height 288
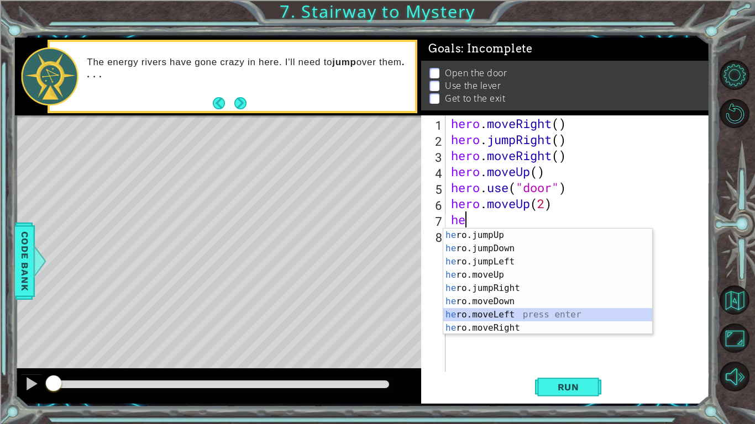
type textarea "hero.moveLeft(1)"
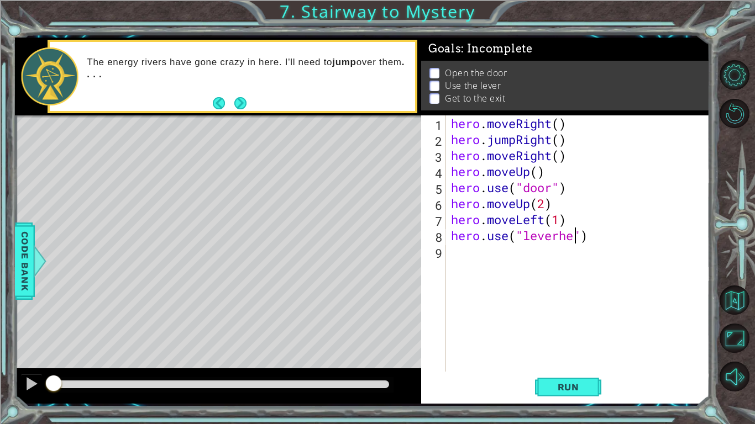
scroll to position [0, 6]
type textarea "hero.use("lever")"
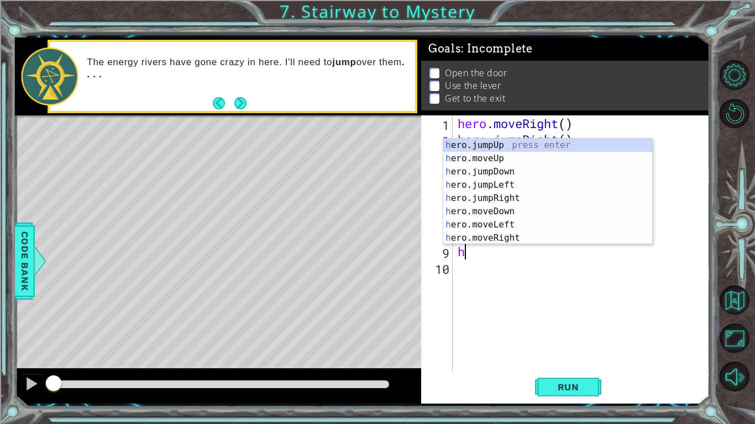
scroll to position [0, 0]
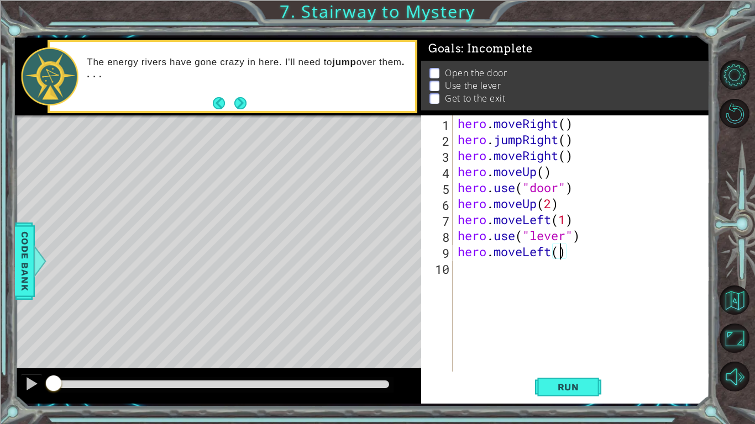
type textarea "hero.moveLeft(2)"
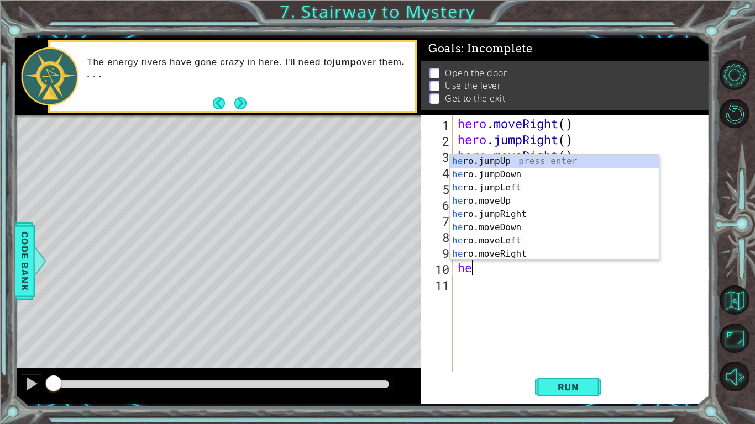
type textarea "her"
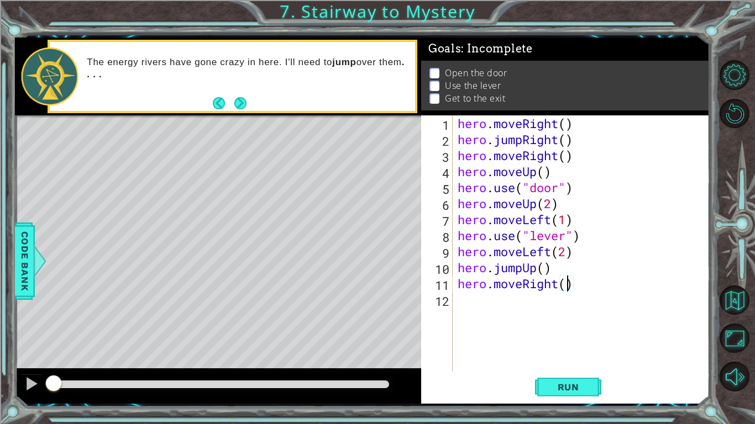
scroll to position [0, 5]
type textarea "hero.moveRight(2)"
click at [537, 330] on button "Run" at bounding box center [568, 387] width 66 height 29
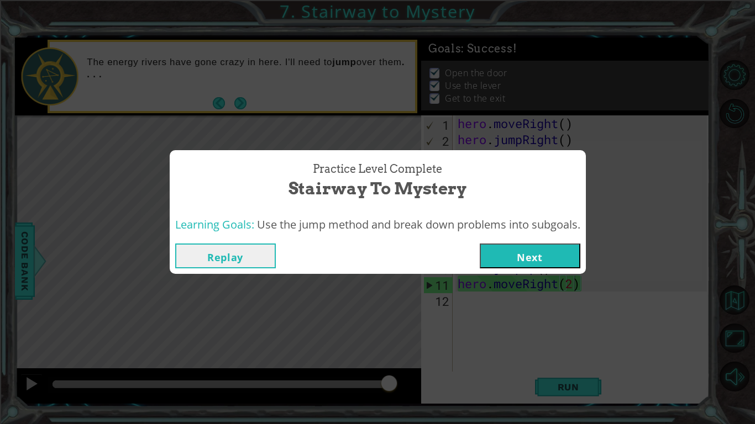
click at [487, 256] on button "Next" at bounding box center [530, 256] width 101 height 25
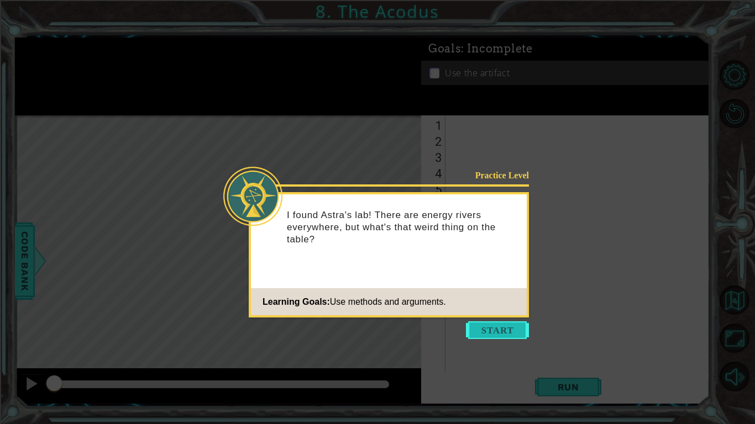
click at [524, 330] on button "Start" at bounding box center [497, 331] width 63 height 18
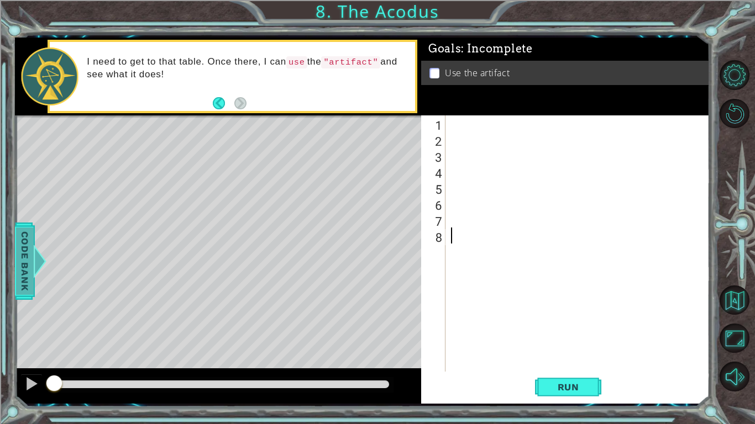
click at [28, 271] on span "Code Bank" at bounding box center [25, 260] width 18 height 67
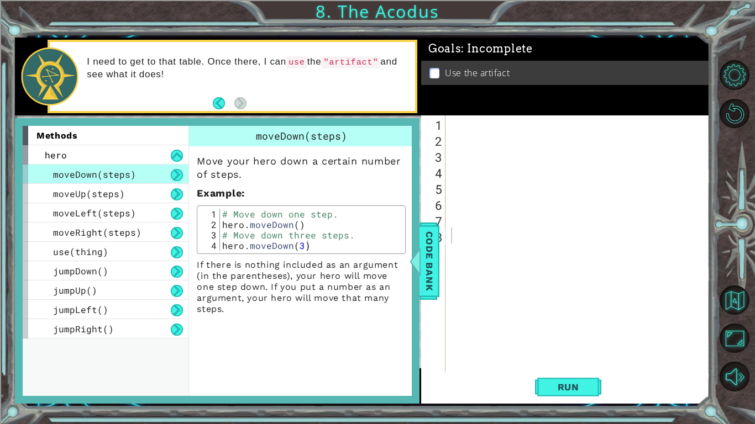
click at [580, 249] on div at bounding box center [581, 259] width 264 height 288
click at [433, 239] on span "Code Bank" at bounding box center [430, 260] width 18 height 67
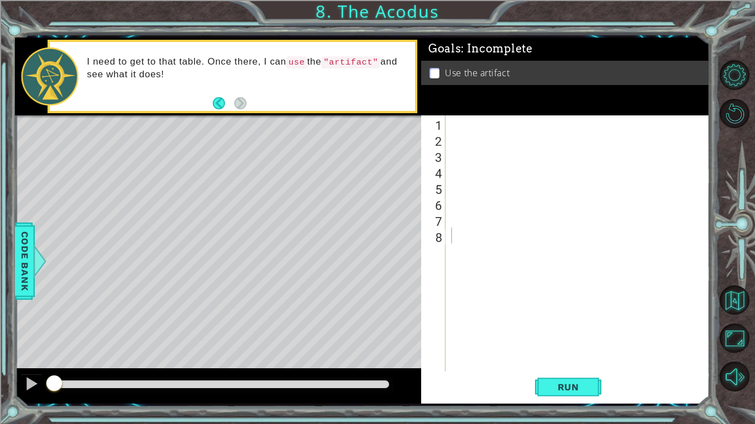
click at [466, 127] on div at bounding box center [581, 259] width 264 height 288
type textarea "hero.moveUp(2)"
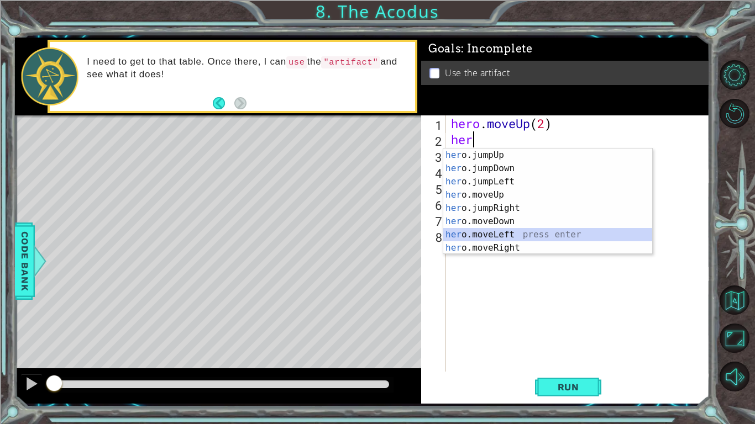
type textarea "hero.moveLeft(1)"
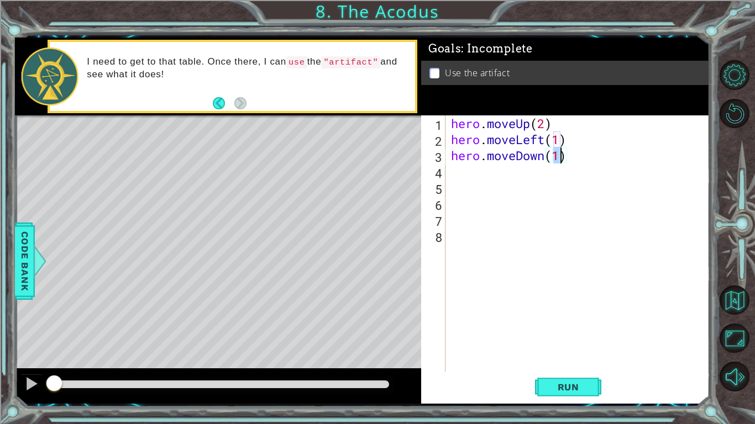
type textarea "hero.moveDown(2)"
type textarea "he"
type textarea "hero.moveUp(2)"
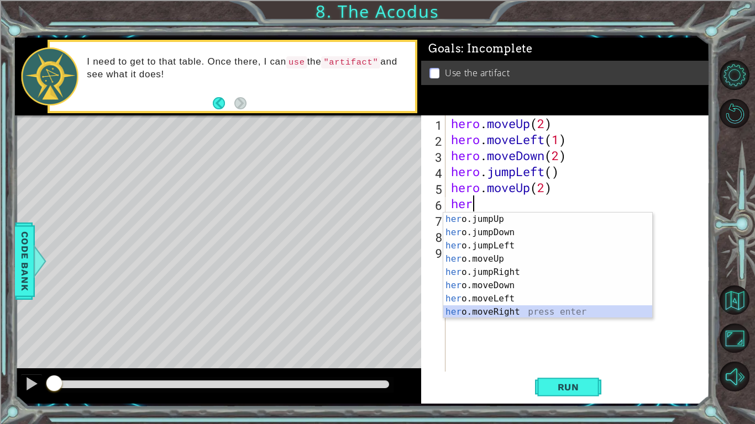
type textarea "hero.moveRight(1)"
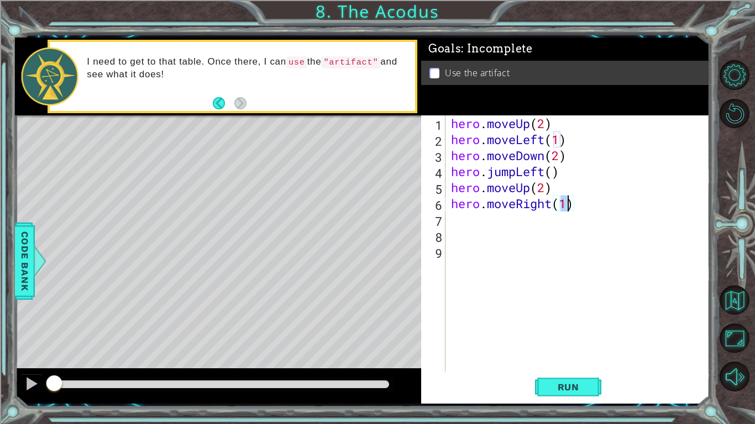
click at [515, 229] on div "hero . moveUp ( 2 ) hero . moveLeft ( 1 ) hero . moveDown ( 2 ) hero . jumpLeft…" at bounding box center [581, 259] width 264 height 288
type textarea "hero.use("artifact")"
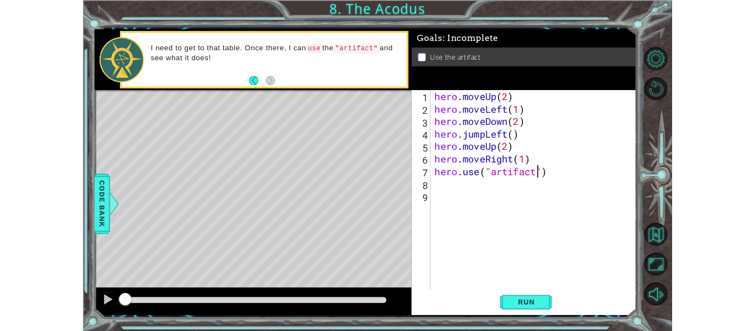
scroll to position [0, 0]
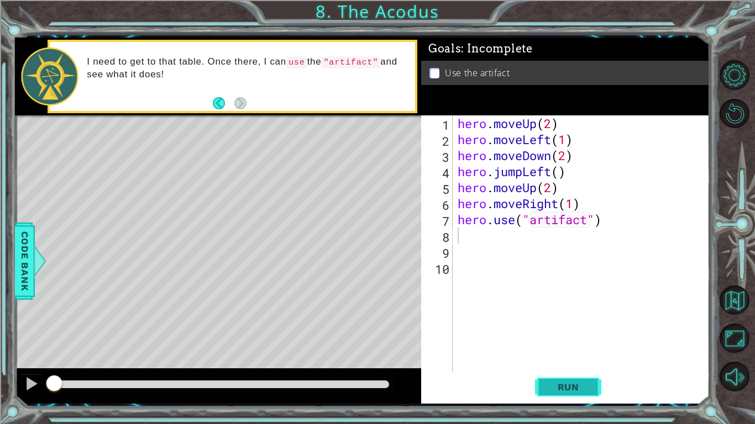
click at [587, 330] on span "Run" at bounding box center [569, 387] width 44 height 11
